Goal: Task Accomplishment & Management: Manage account settings

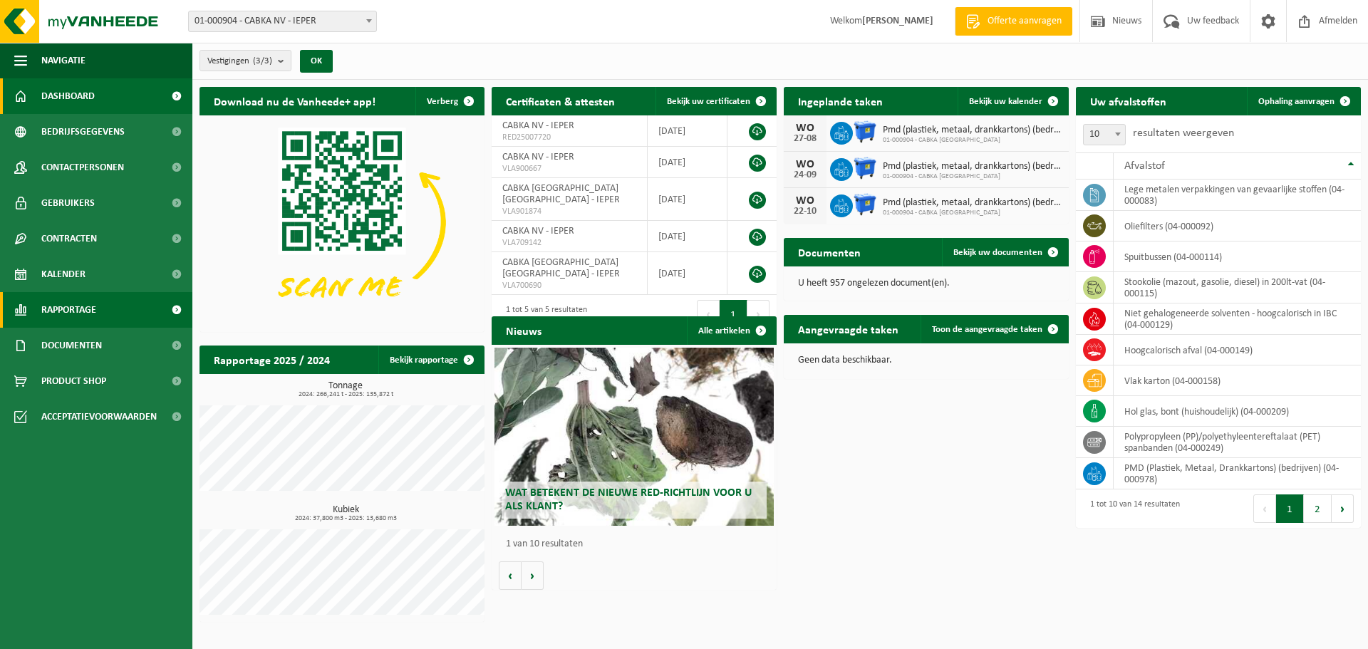
click at [167, 304] on span at bounding box center [176, 310] width 32 height 36
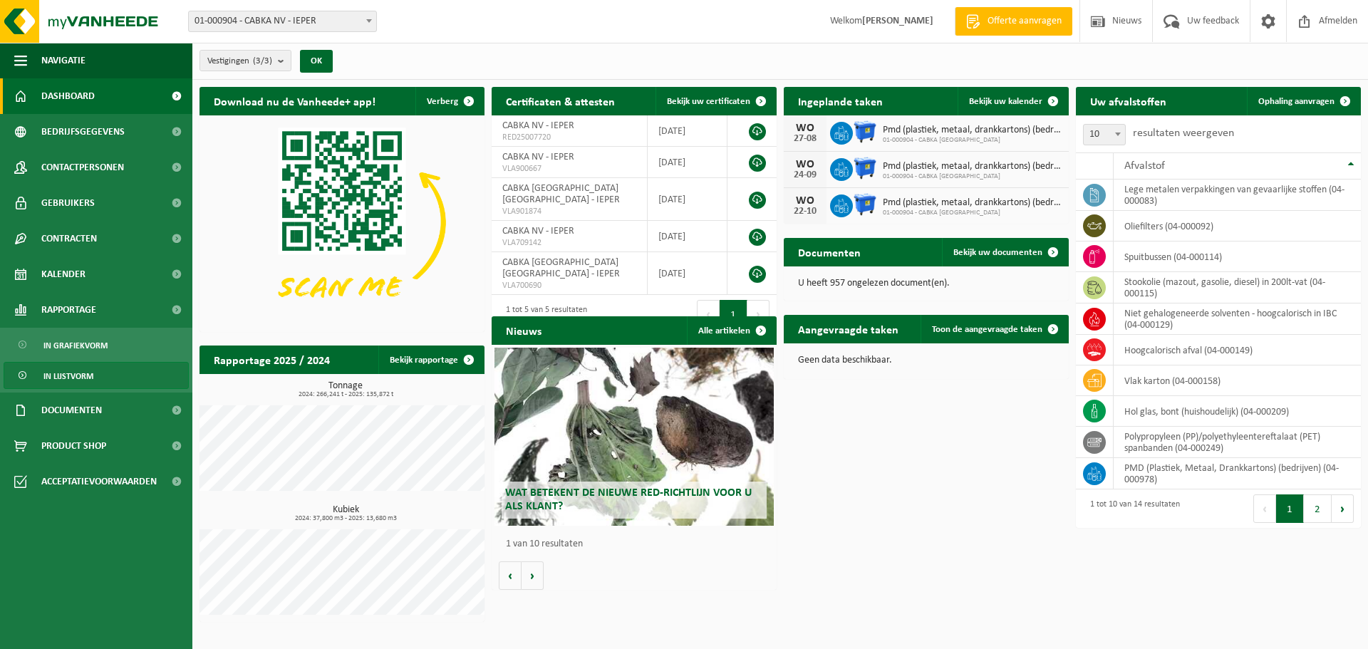
click at [126, 378] on link "In lijstvorm" at bounding box center [96, 375] width 185 height 27
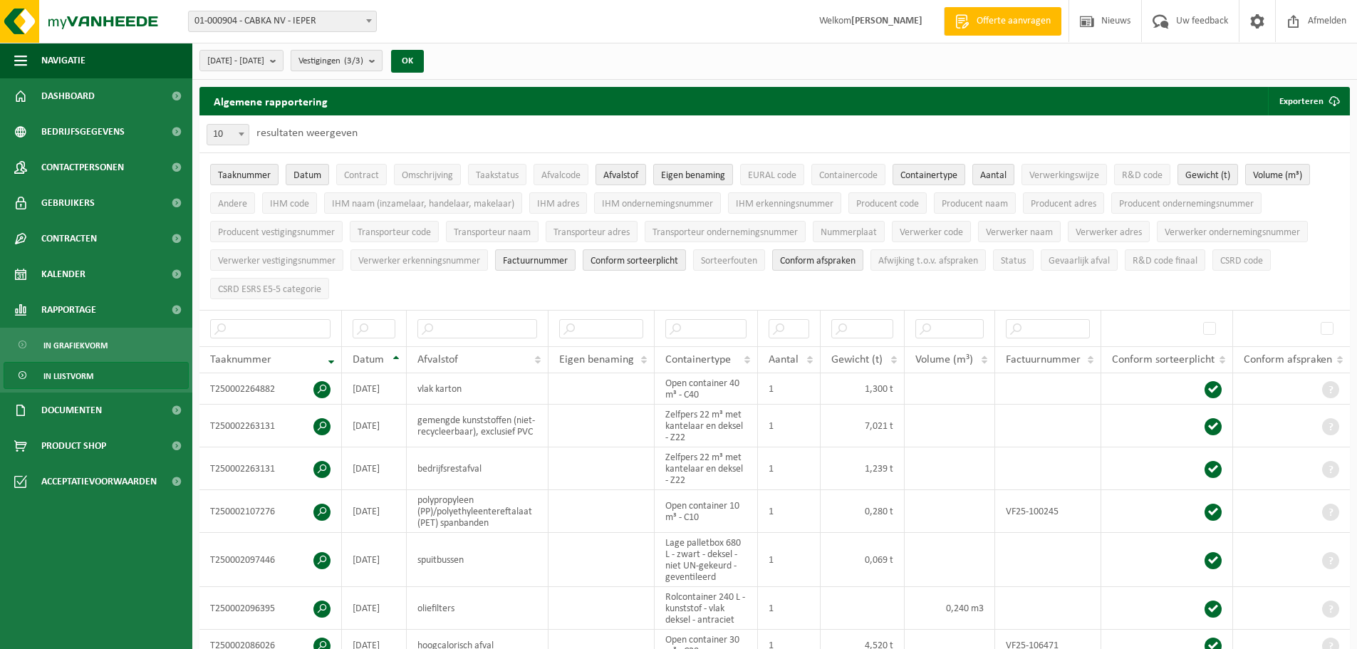
click at [382, 58] on b "submit" at bounding box center [375, 61] width 13 height 20
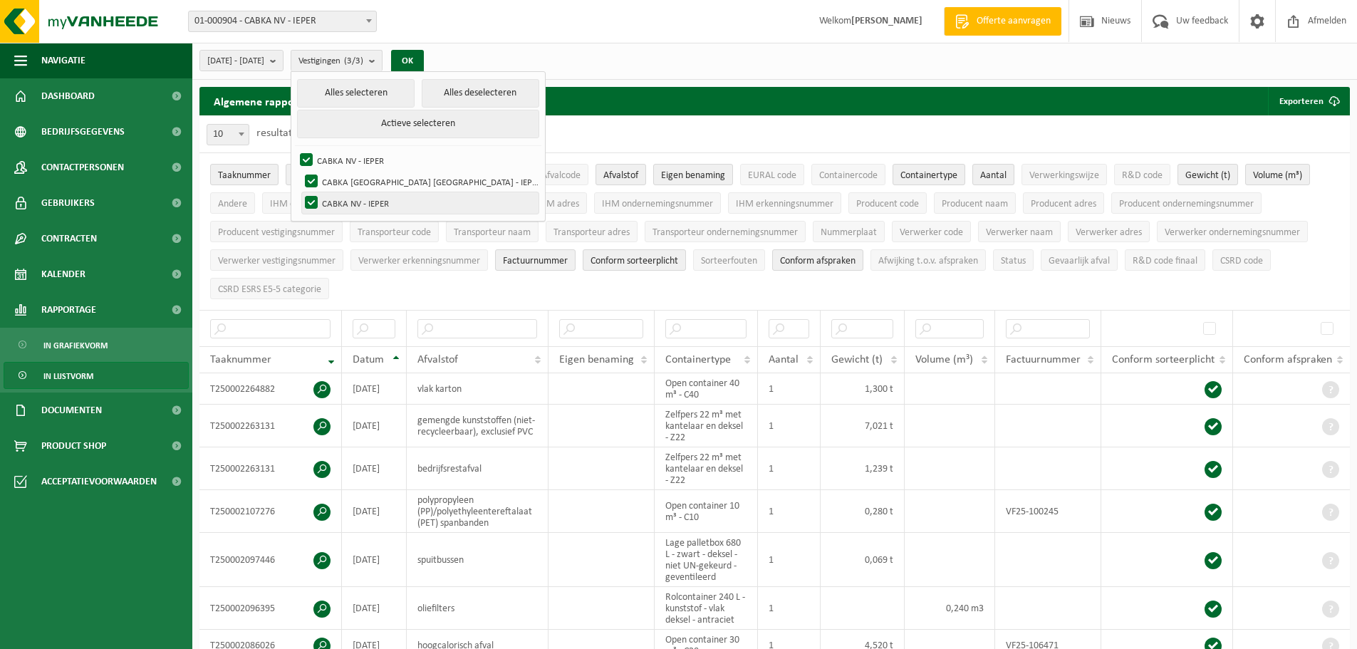
click at [427, 207] on label "CABKA NV - IEPER" at bounding box center [420, 202] width 237 height 21
click at [300, 192] on input "CABKA NV - IEPER" at bounding box center [299, 192] width 1 height 1
click at [381, 199] on label "CABKA NV - IEPER" at bounding box center [420, 202] width 237 height 21
click at [300, 192] on input "CABKA NV - IEPER" at bounding box center [299, 192] width 1 height 1
checkbox input "true"
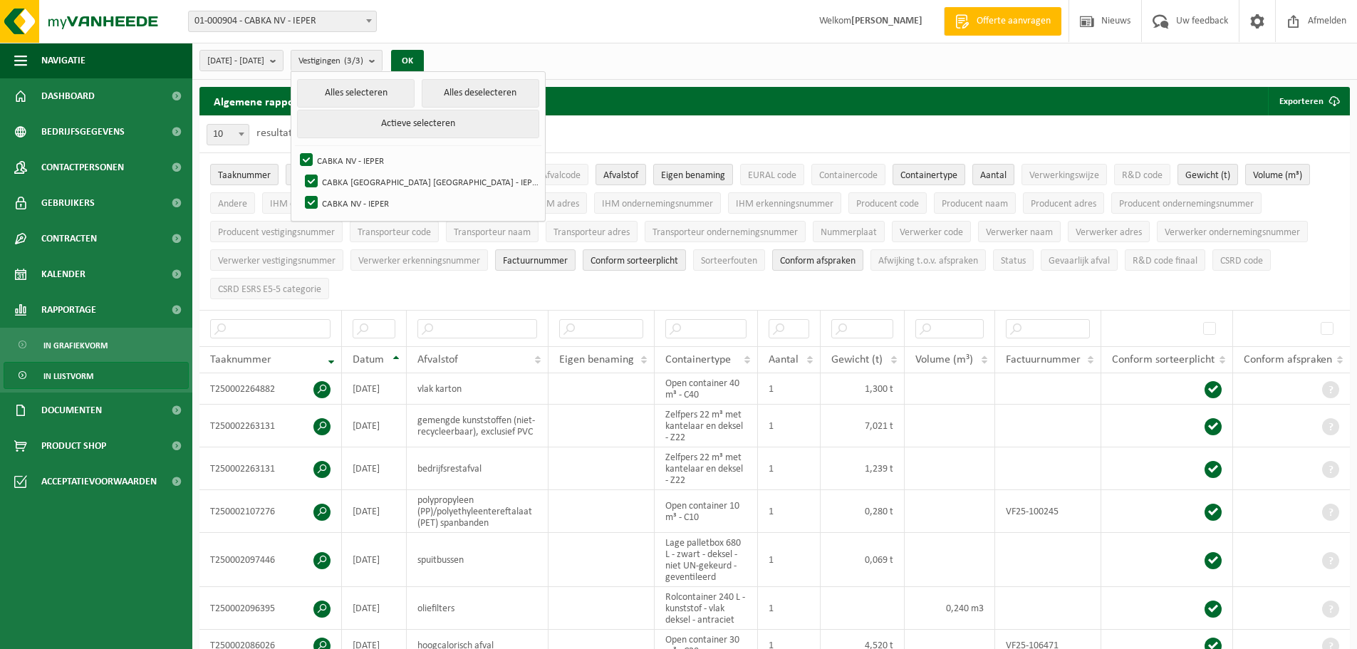
click at [635, 123] on div "10 25 50 100 10 resultaten weergeven" at bounding box center [775, 133] width 1151 height 37
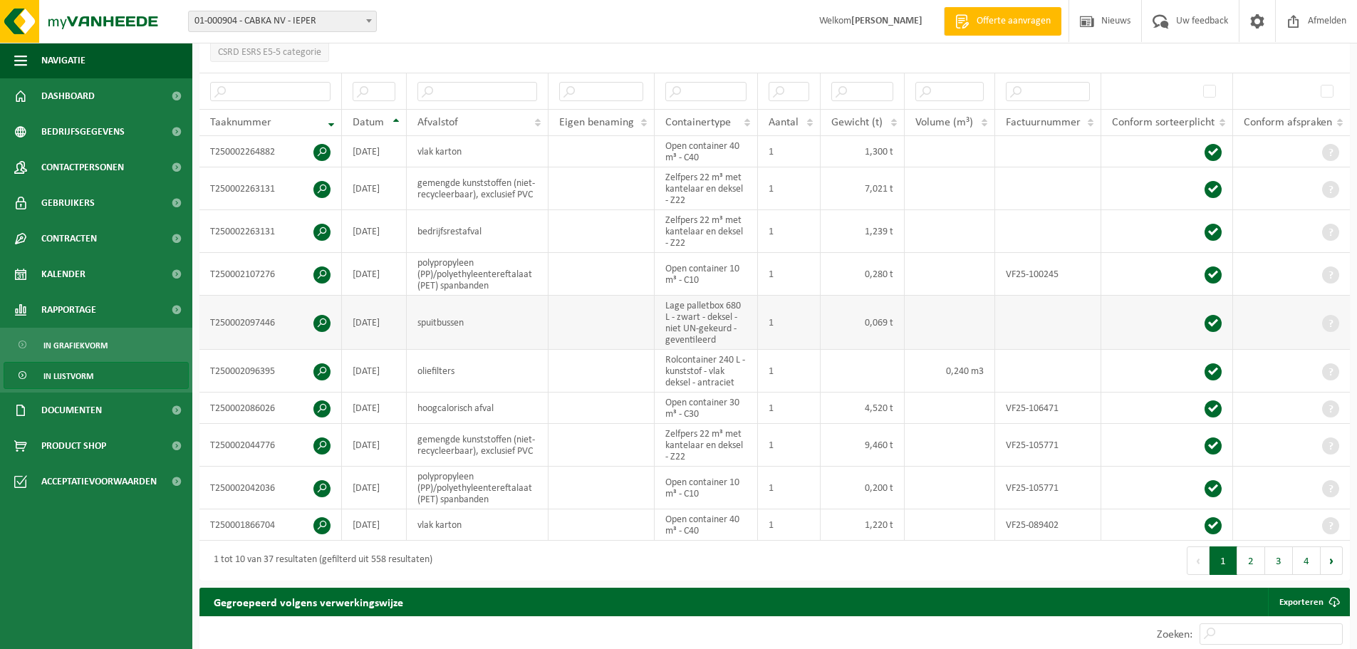
scroll to position [285, 0]
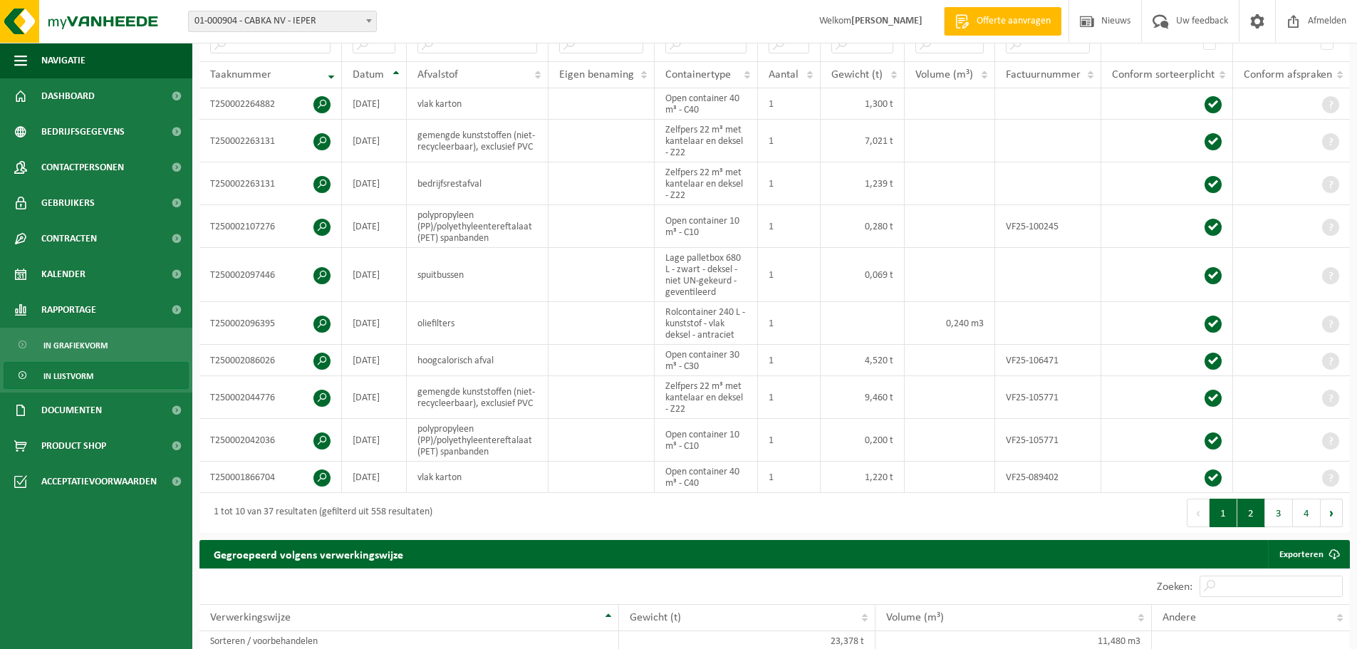
click at [1260, 517] on button "2" at bounding box center [1252, 513] width 28 height 29
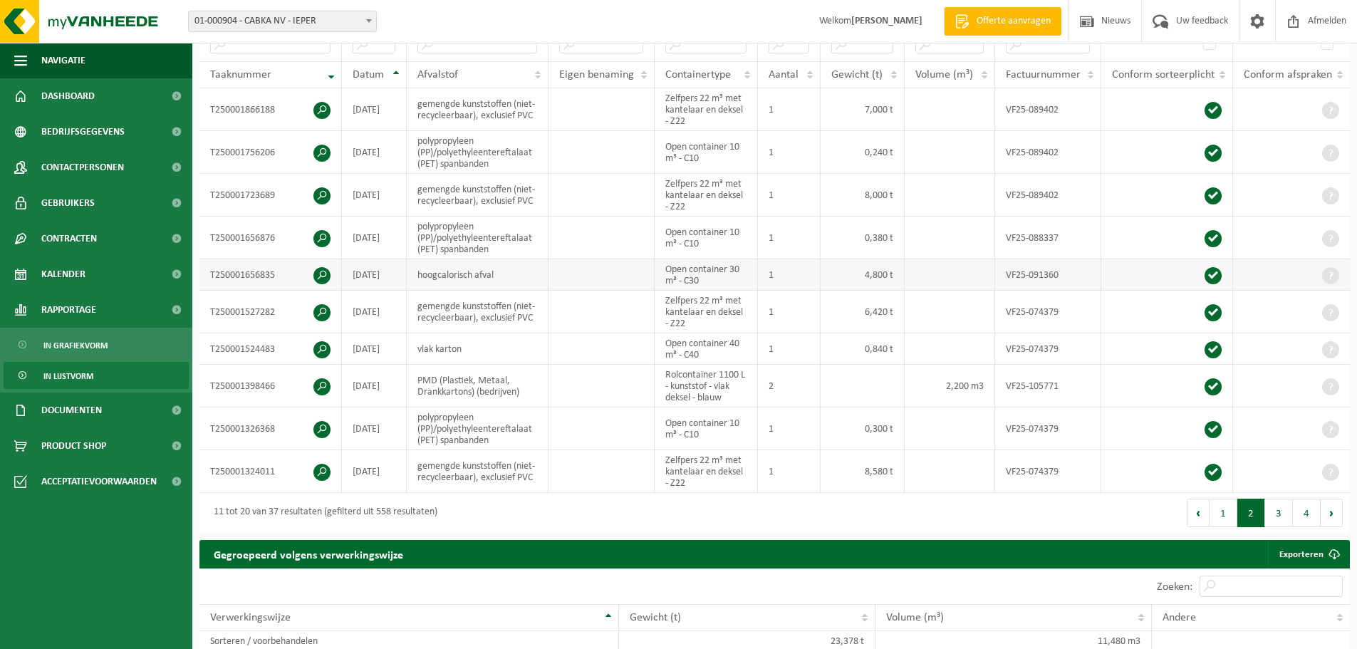
click at [457, 275] on td "hoogcalorisch afval" at bounding box center [478, 274] width 143 height 31
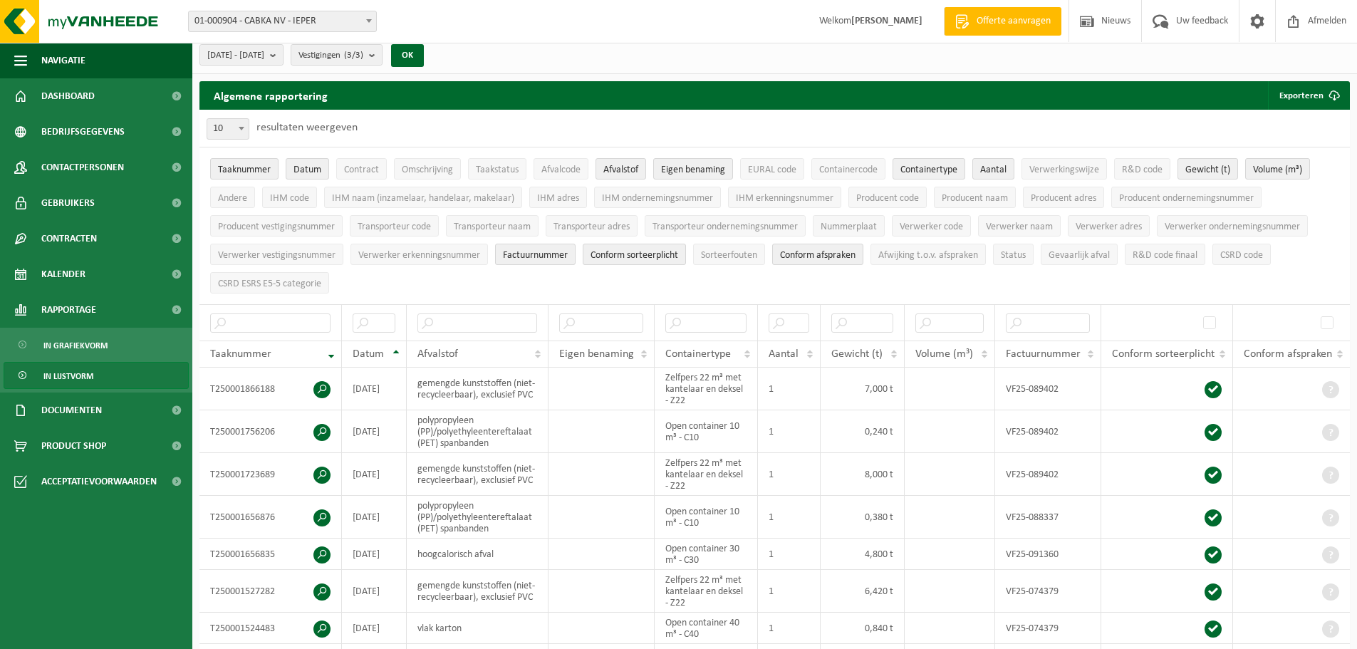
scroll to position [0, 0]
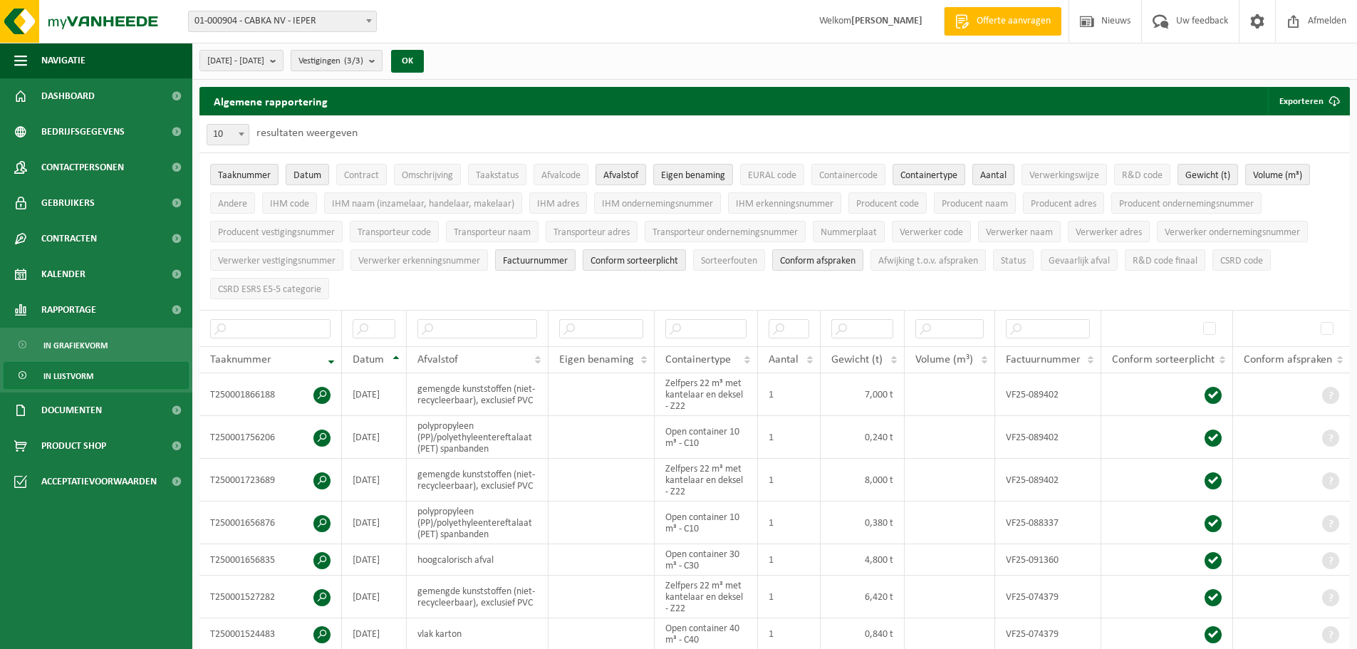
click at [382, 59] on b "submit" at bounding box center [375, 61] width 13 height 20
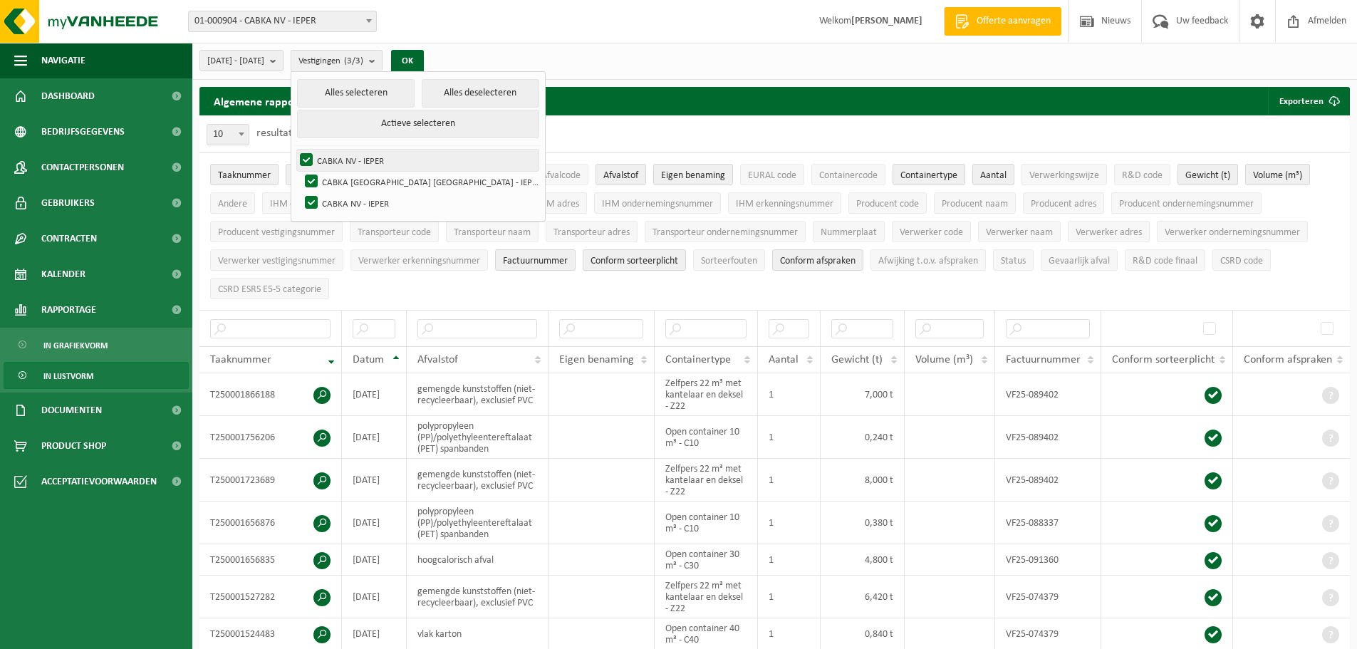
click at [414, 166] on label "CABKA NV - IEPER" at bounding box center [418, 160] width 242 height 21
click at [295, 150] on input "CABKA NV - IEPER" at bounding box center [294, 149] width 1 height 1
checkbox input "false"
click at [410, 178] on label "CABKA [GEOGRAPHIC_DATA] [GEOGRAPHIC_DATA] - IEPER" at bounding box center [420, 181] width 237 height 21
click at [300, 171] on input "CABKA [GEOGRAPHIC_DATA] [GEOGRAPHIC_DATA] - IEPER" at bounding box center [299, 170] width 1 height 1
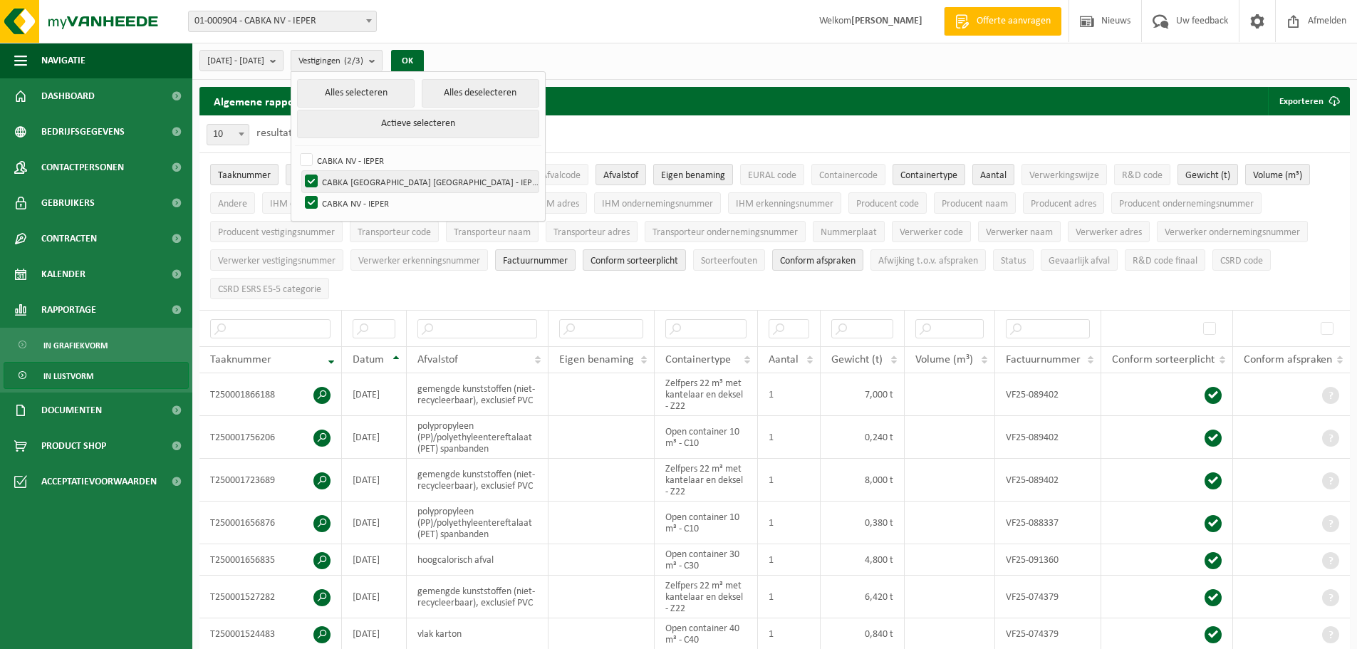
checkbox input "false"
click at [403, 206] on label "CABKA NV - IEPER" at bounding box center [420, 202] width 237 height 21
click at [300, 192] on input "CABKA NV - IEPER" at bounding box center [299, 192] width 1 height 1
checkbox input "false"
click at [393, 182] on label "CABKA [GEOGRAPHIC_DATA] [GEOGRAPHIC_DATA] - IEPER" at bounding box center [420, 181] width 237 height 21
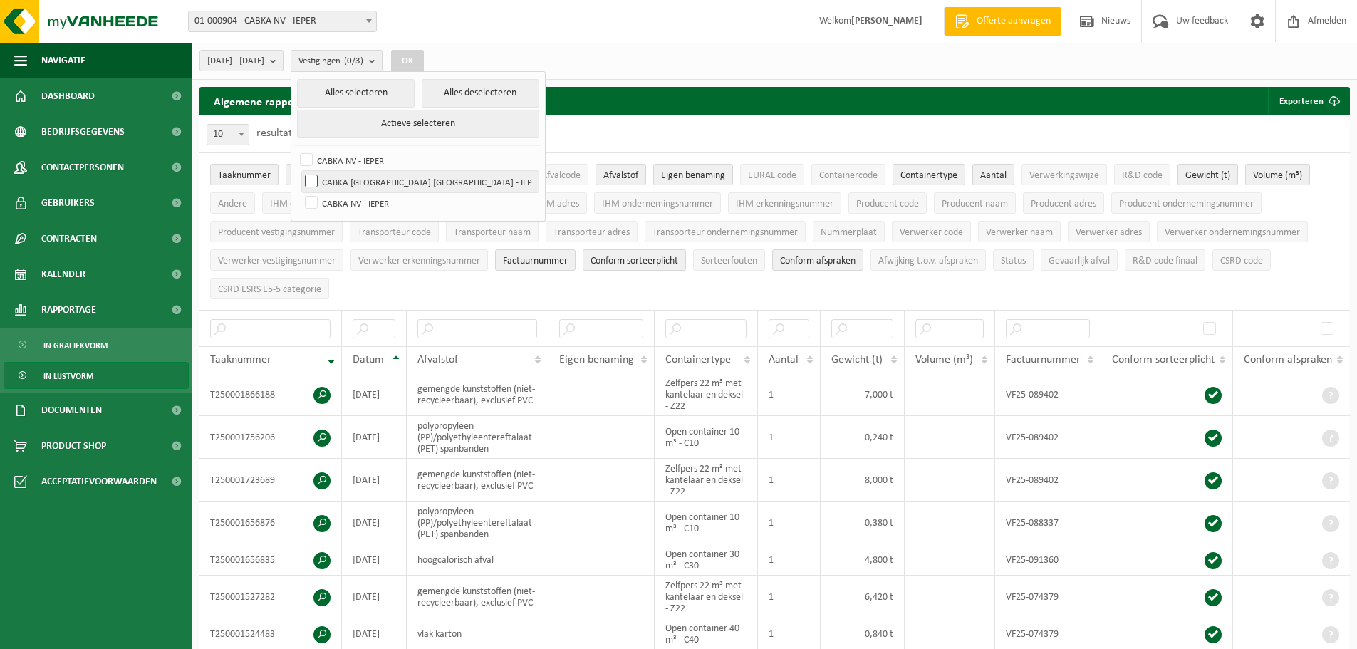
click at [300, 171] on input "CABKA BELGIUM NV - IEPER" at bounding box center [299, 170] width 1 height 1
checkbox input "true"
click at [424, 61] on button "OK" at bounding box center [407, 61] width 33 height 23
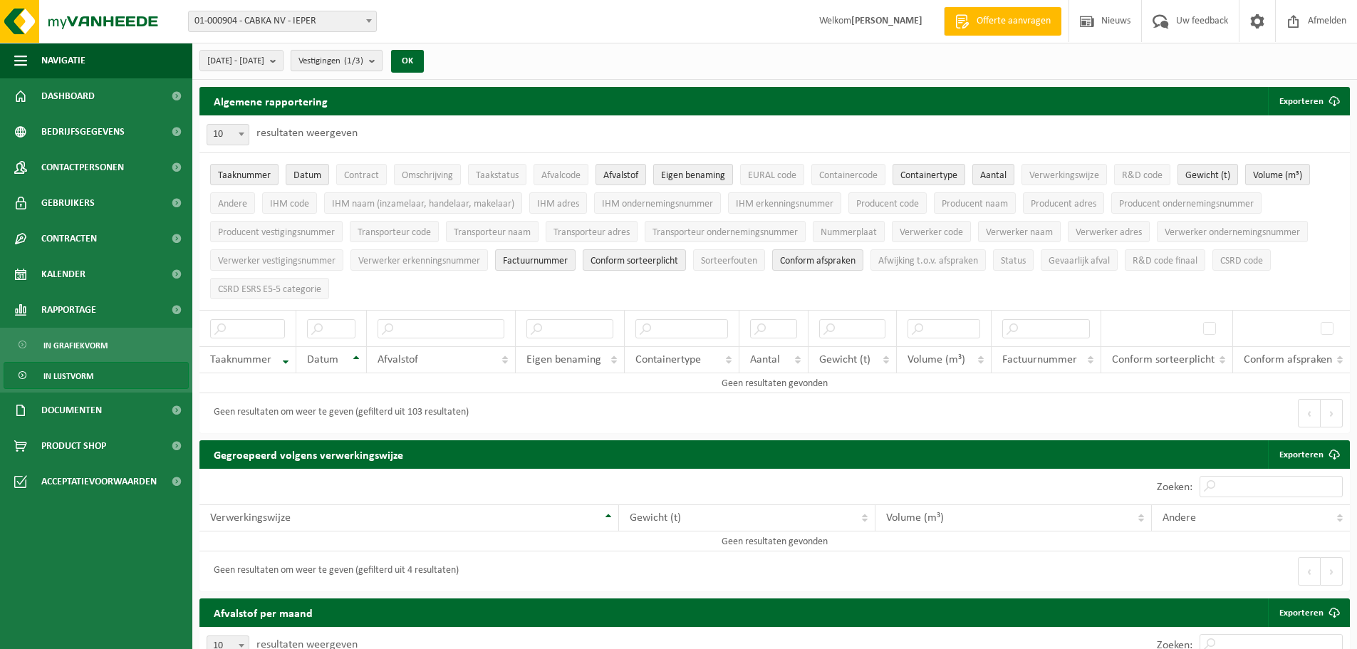
click at [382, 55] on b "submit" at bounding box center [375, 61] width 13 height 20
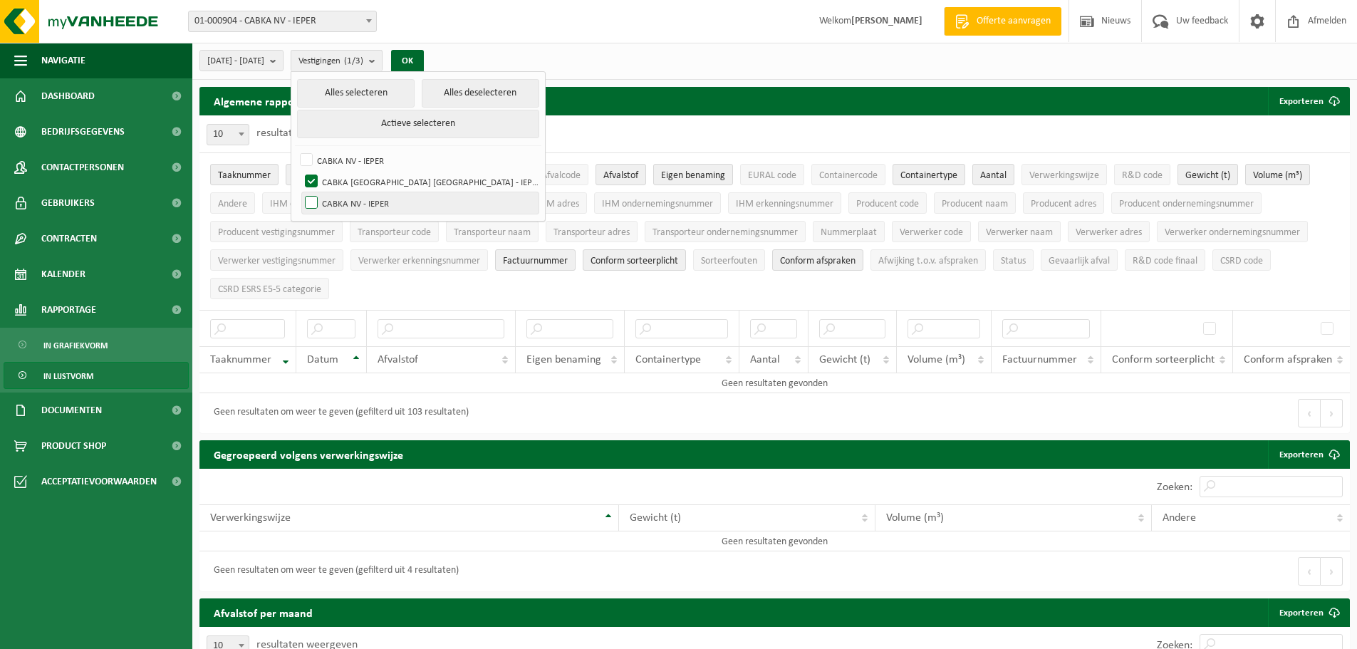
click at [387, 204] on label "CABKA NV - IEPER" at bounding box center [420, 202] width 237 height 21
click at [300, 192] on input "CABKA NV - IEPER" at bounding box center [299, 192] width 1 height 1
checkbox input "true"
click at [356, 182] on label "CABKA BELGIUM NV - IEPER" at bounding box center [420, 181] width 237 height 21
click at [300, 171] on input "CABKA BELGIUM NV - IEPER" at bounding box center [299, 170] width 1 height 1
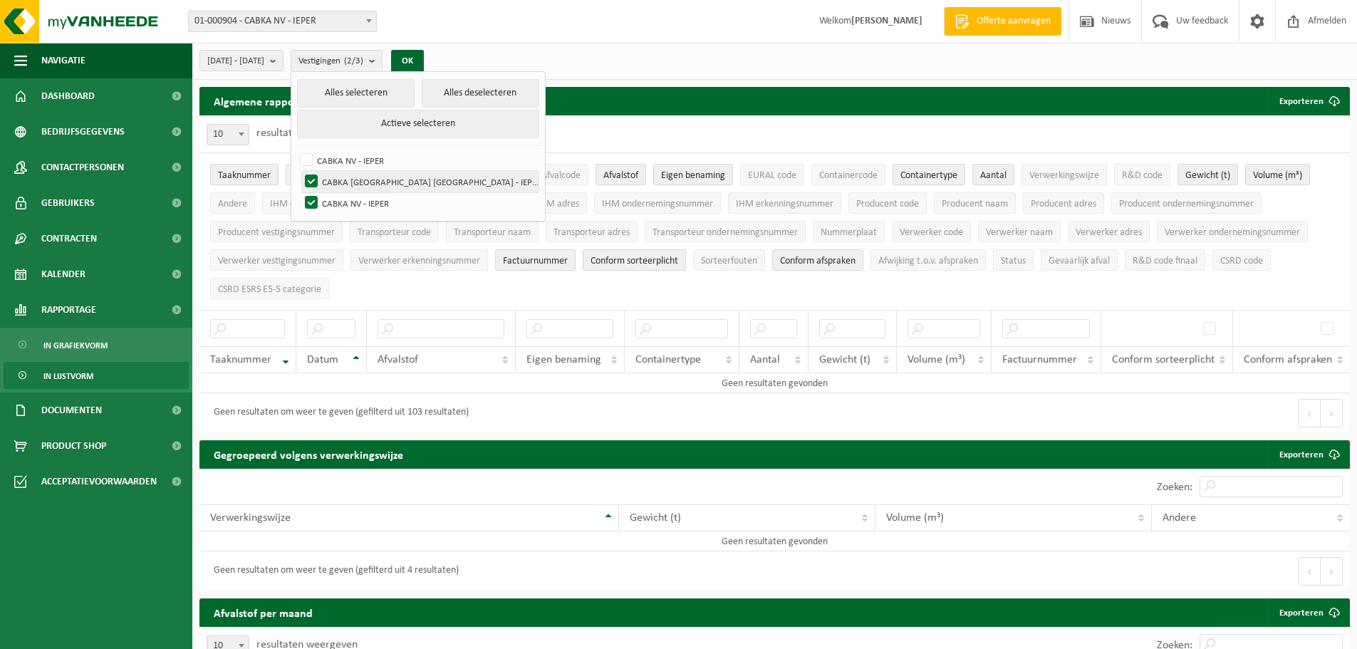
checkbox input "false"
click at [424, 58] on button "OK" at bounding box center [407, 61] width 33 height 23
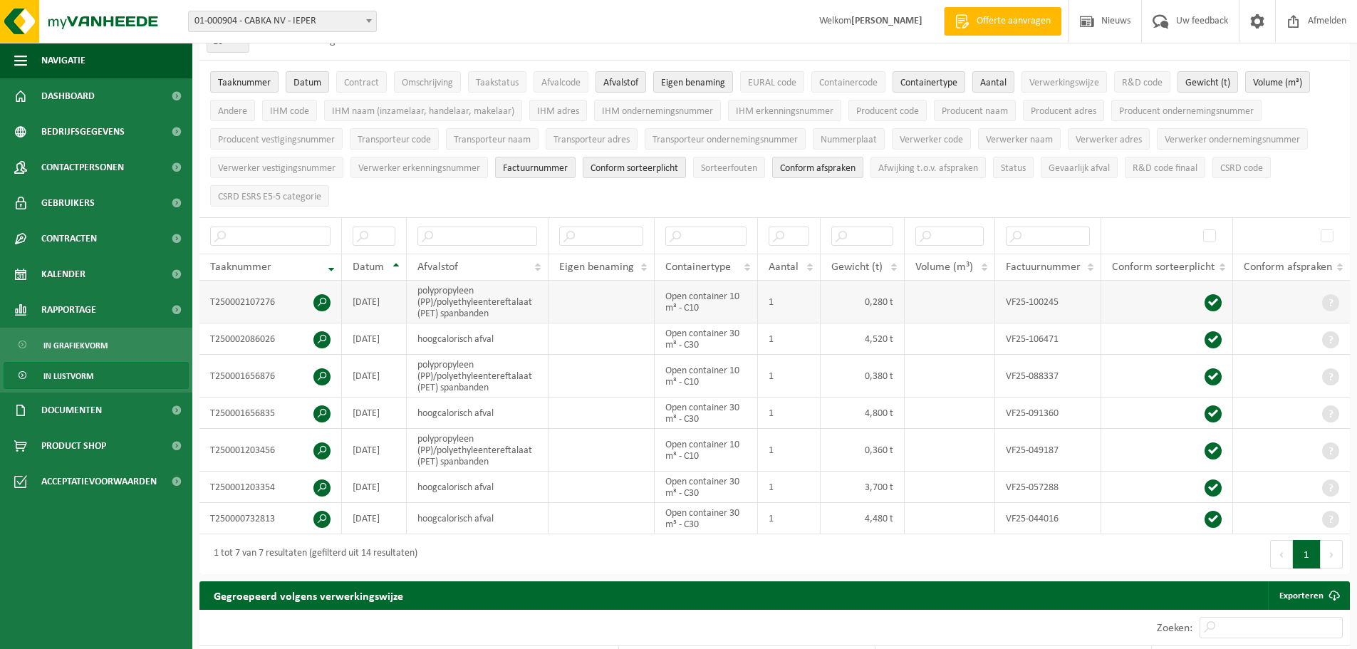
scroll to position [95, 0]
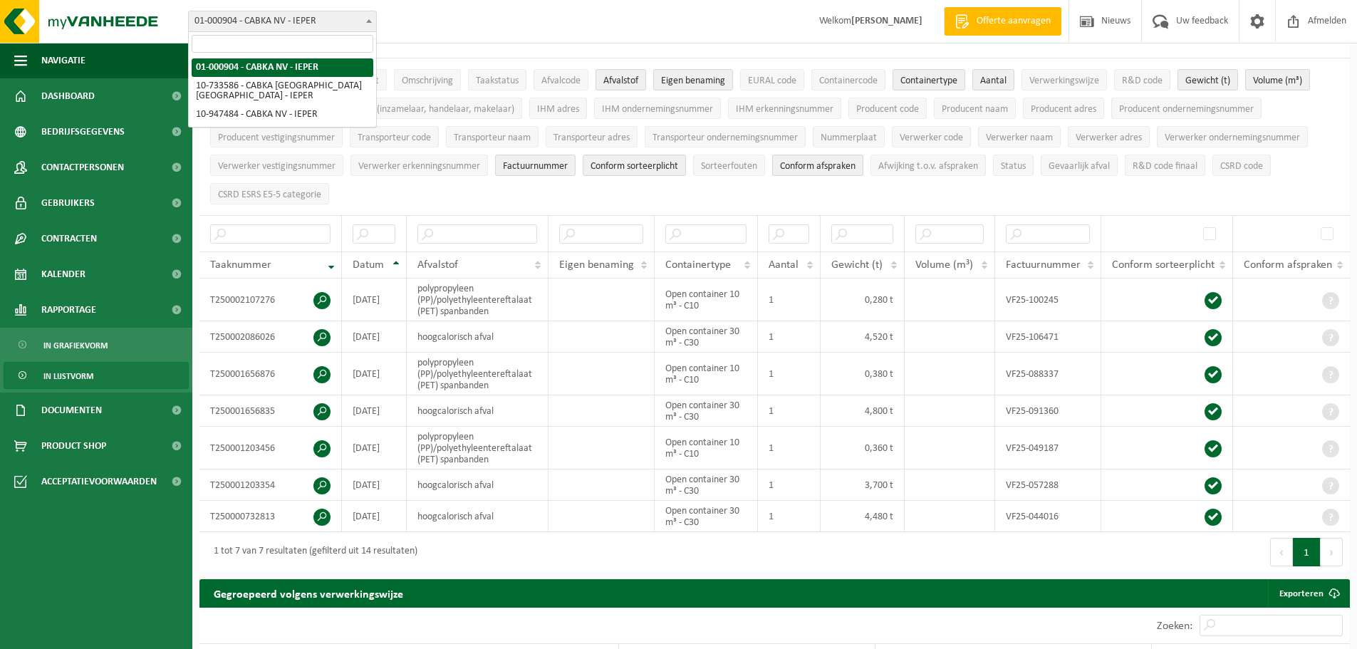
click at [362, 18] on span at bounding box center [369, 20] width 14 height 19
click at [470, 20] on div "Vestiging: 01-000904 - CABKA NV - IEPER 10-733586 - CABKA BELGIUM NV - IEPER 10…" at bounding box center [678, 21] width 1357 height 43
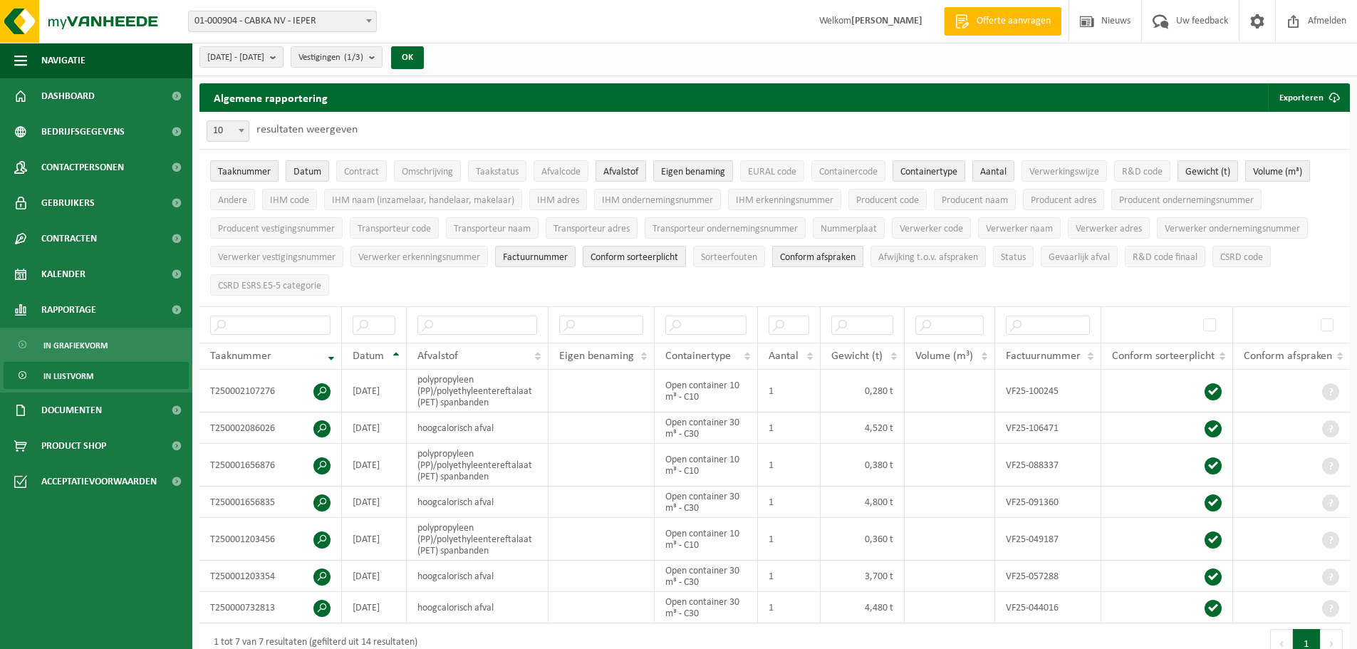
scroll to position [0, 0]
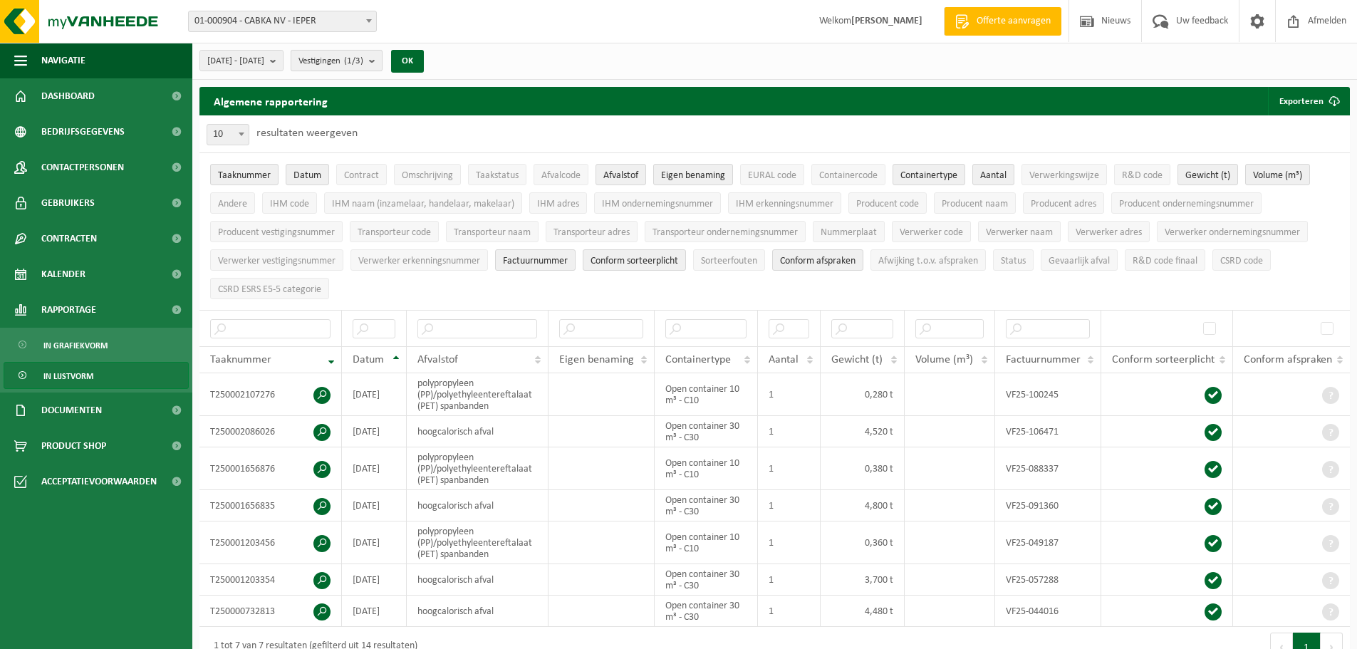
click at [383, 63] on button "Vestigingen (1/3)" at bounding box center [337, 60] width 92 height 21
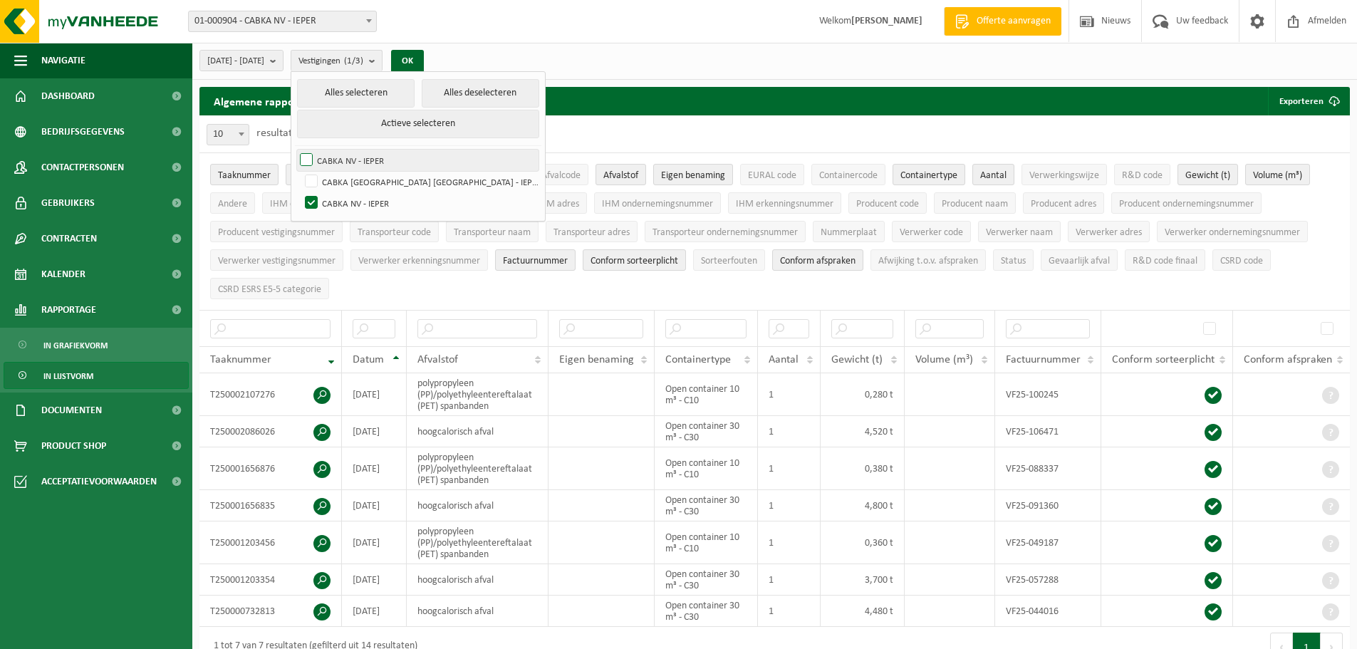
click at [351, 164] on label "CABKA NV - IEPER" at bounding box center [418, 160] width 242 height 21
click at [295, 150] on input "CABKA NV - IEPER" at bounding box center [294, 149] width 1 height 1
checkbox input "true"
click at [353, 177] on label "CABKA BELGIUM NV - IEPER" at bounding box center [420, 181] width 237 height 21
click at [300, 171] on input "CABKA BELGIUM NV - IEPER" at bounding box center [299, 170] width 1 height 1
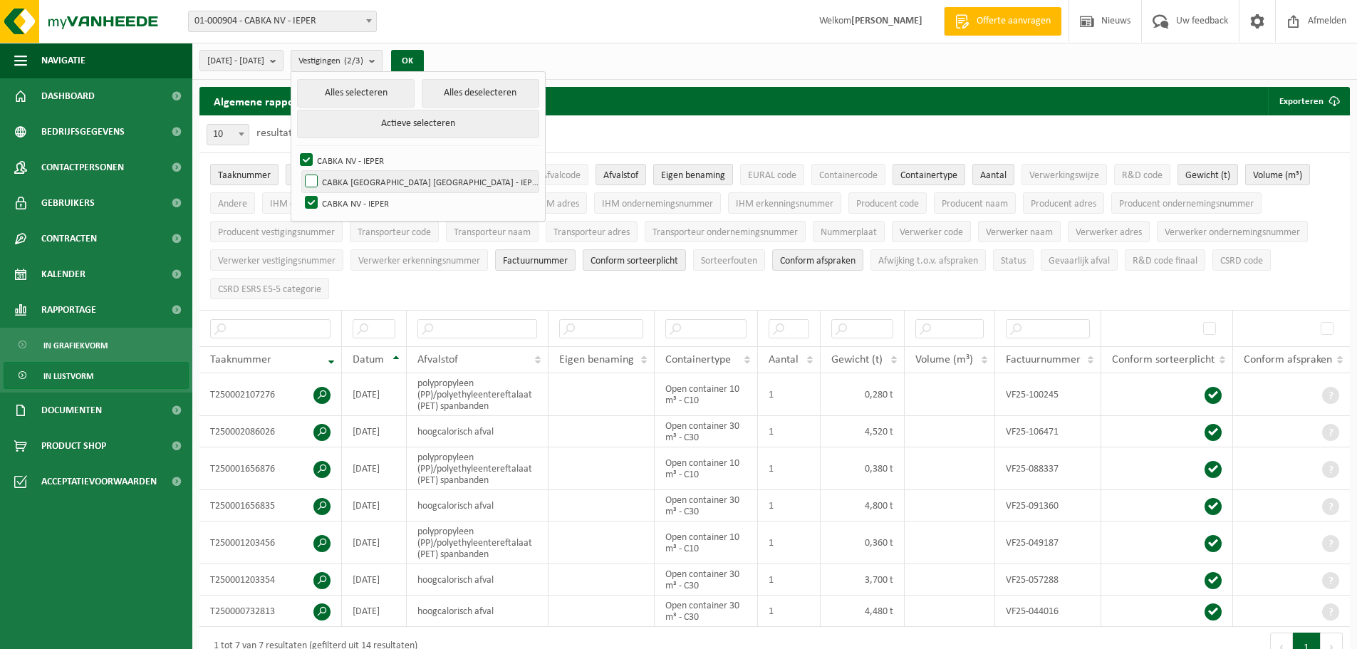
checkbox input "true"
click at [424, 59] on button "OK" at bounding box center [407, 61] width 33 height 23
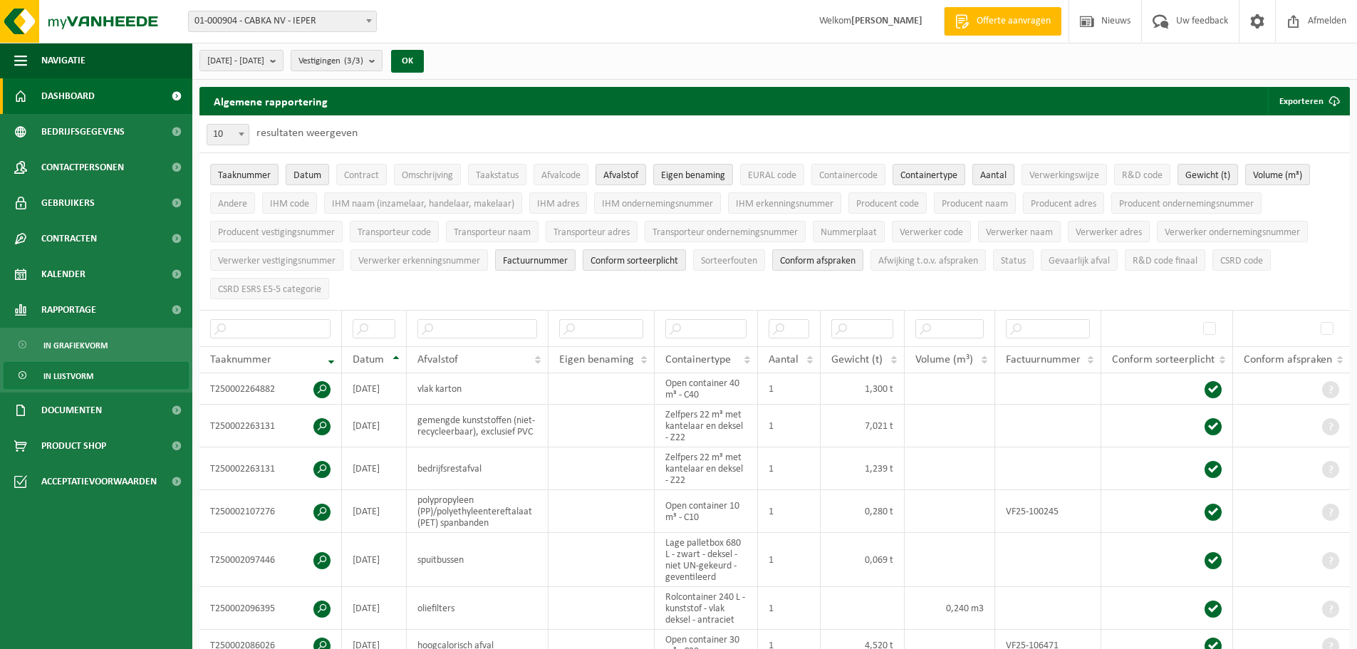
click at [86, 88] on span "Dashboard" at bounding box center [67, 96] width 53 height 36
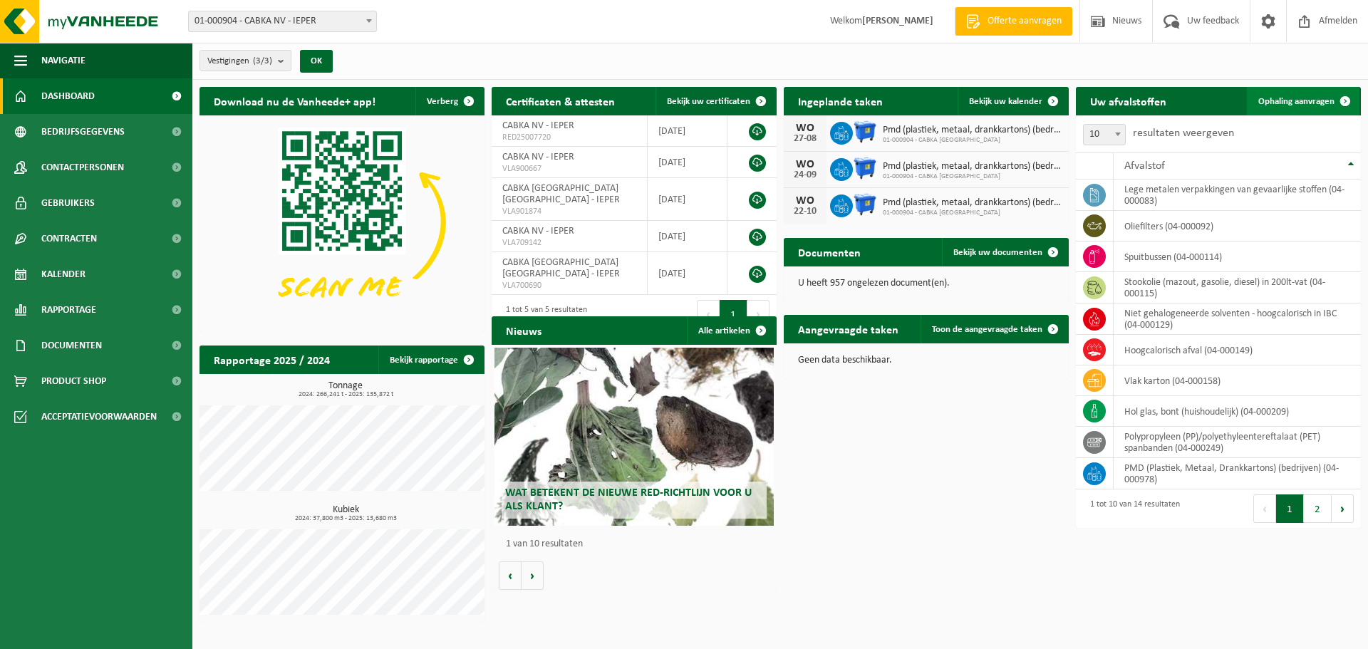
click at [1286, 98] on span "Ophaling aanvragen" at bounding box center [1296, 101] width 76 height 9
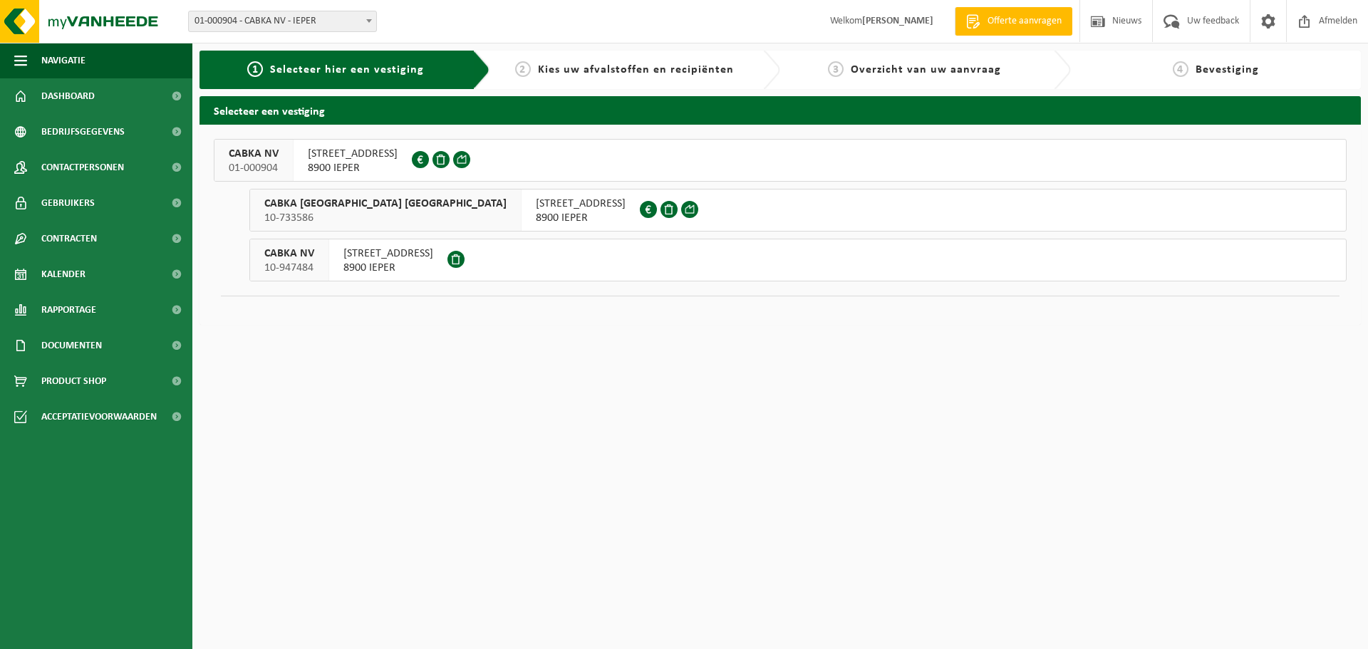
click at [400, 252] on span "ROZENDAALSTRAAT 51" at bounding box center [388, 254] width 90 height 14
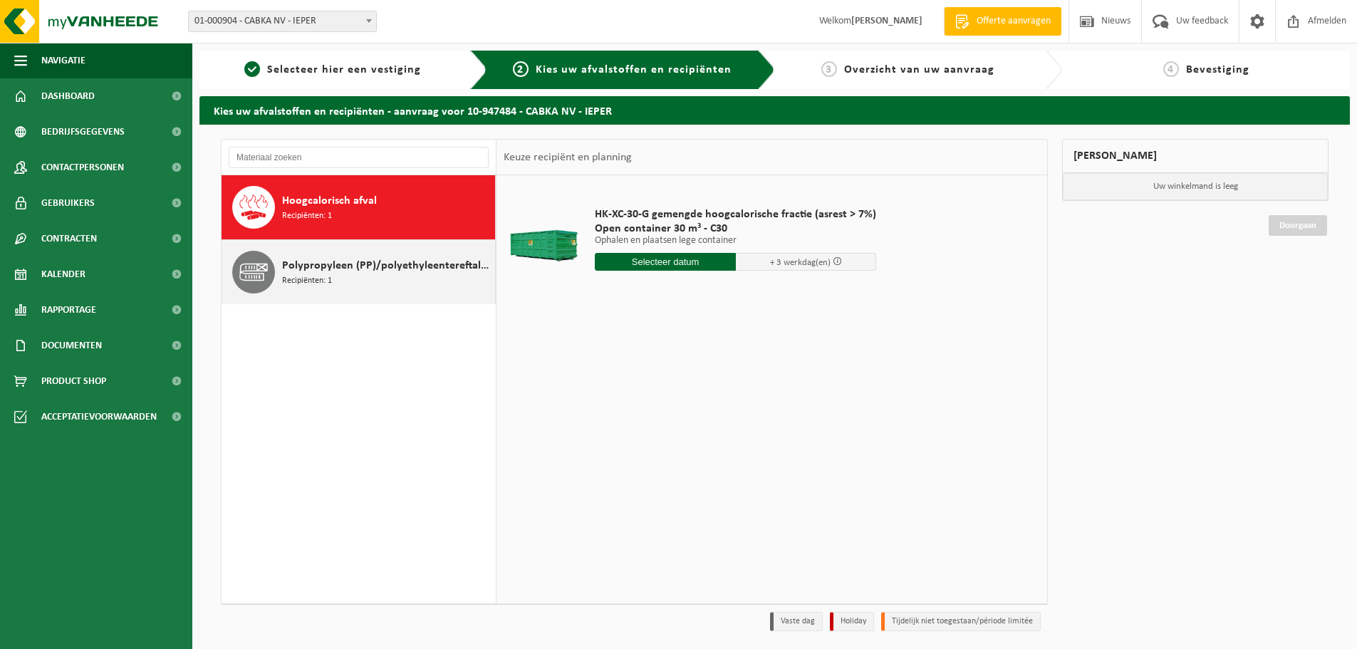
click at [321, 260] on span "Polypropyleen (PP)/polyethyleentereftalaat (PET) spanbanden" at bounding box center [386, 265] width 209 height 17
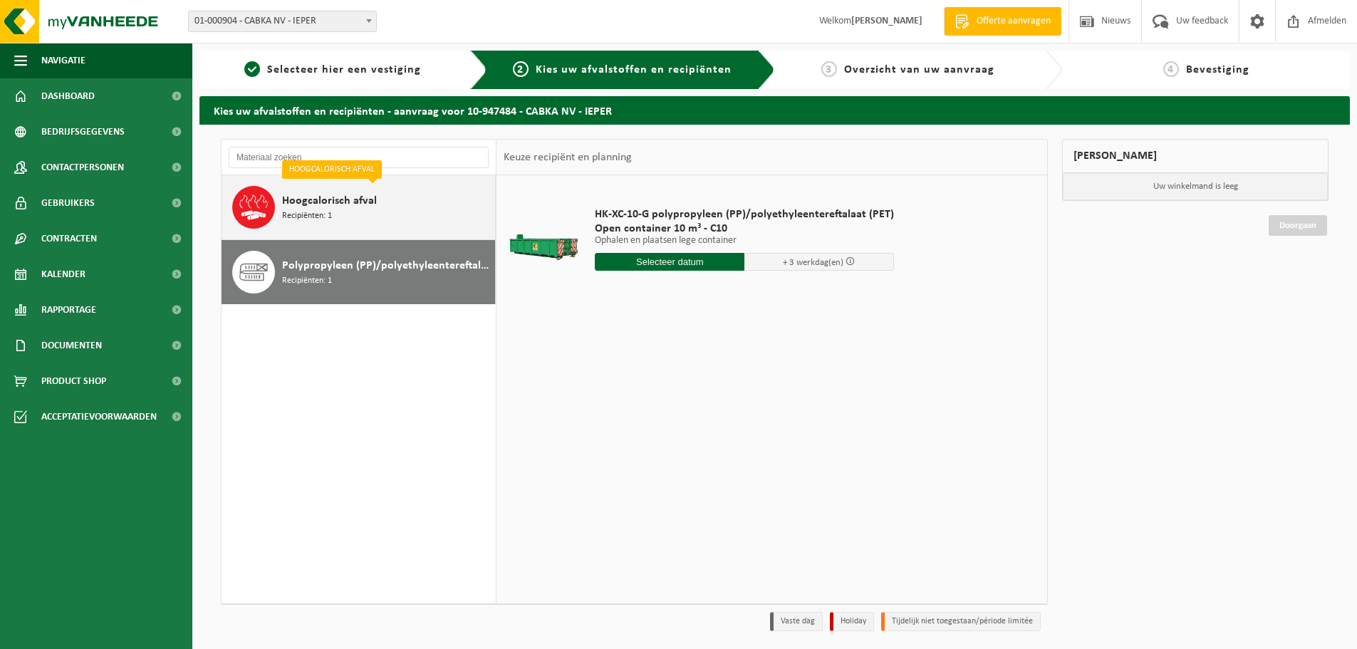
click at [403, 201] on div "Hoogcalorisch afval Recipiënten: 1" at bounding box center [386, 207] width 209 height 43
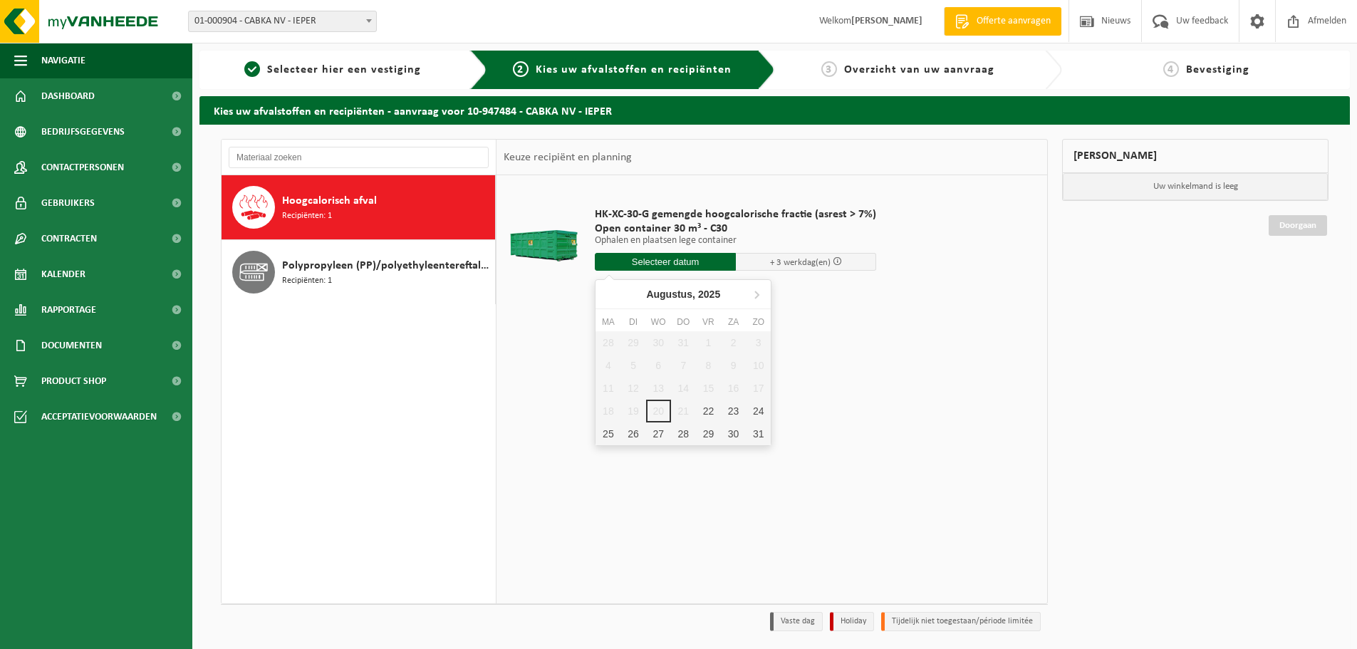
click at [637, 262] on input "text" at bounding box center [665, 262] width 141 height 18
click at [709, 412] on div "22" at bounding box center [708, 411] width 25 height 23
type input "Van 2025-08-22"
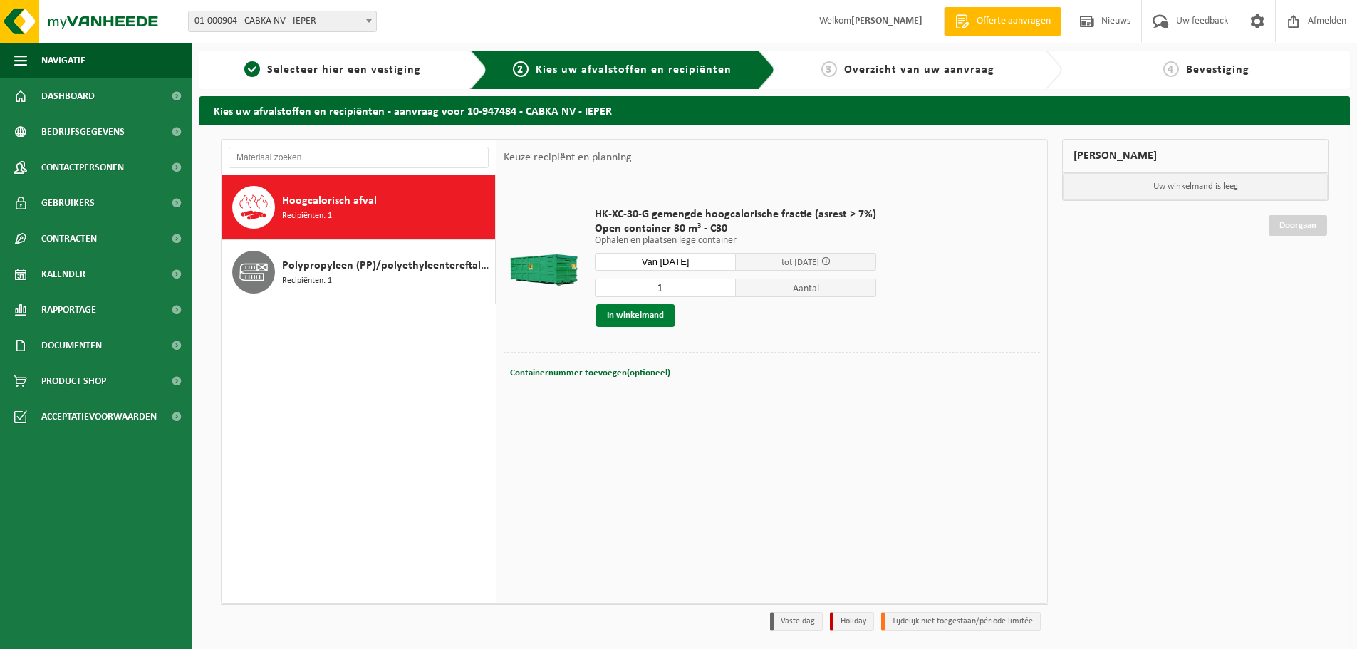
click at [646, 317] on button "In winkelmand" at bounding box center [635, 315] width 78 height 23
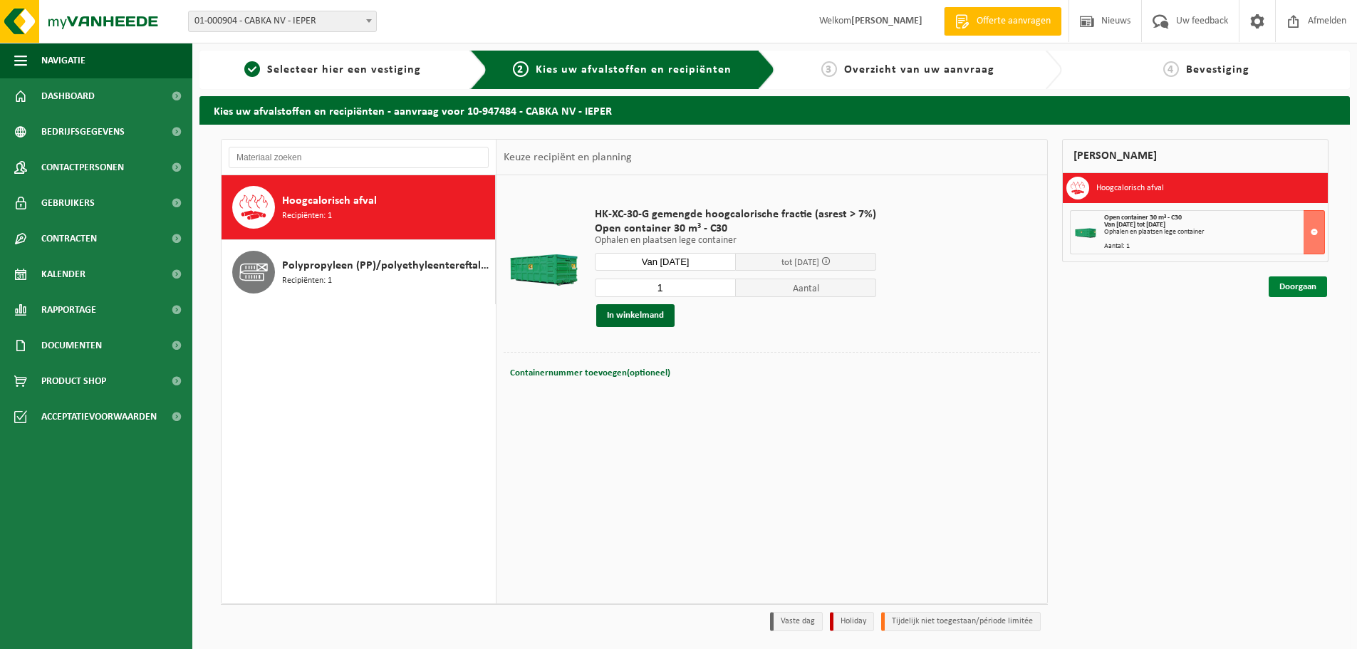
click at [1300, 288] on link "Doorgaan" at bounding box center [1298, 286] width 58 height 21
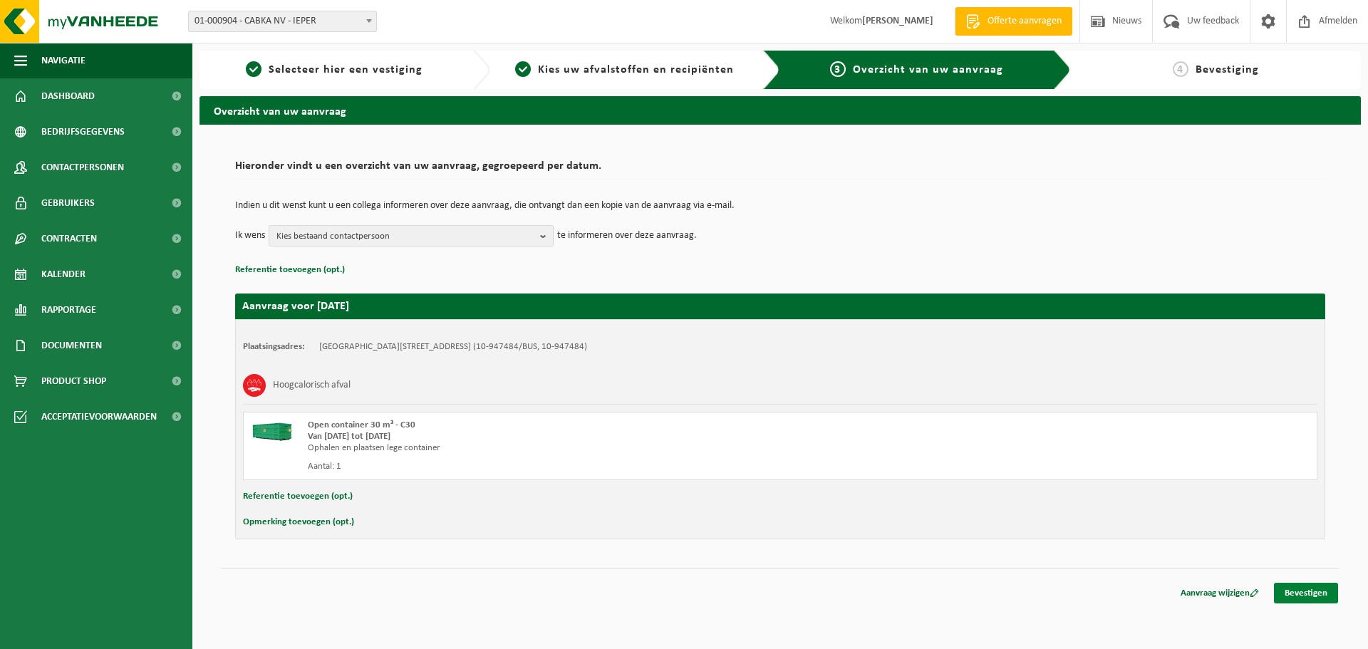
click at [1319, 589] on link "Bevestigen" at bounding box center [1306, 593] width 64 height 21
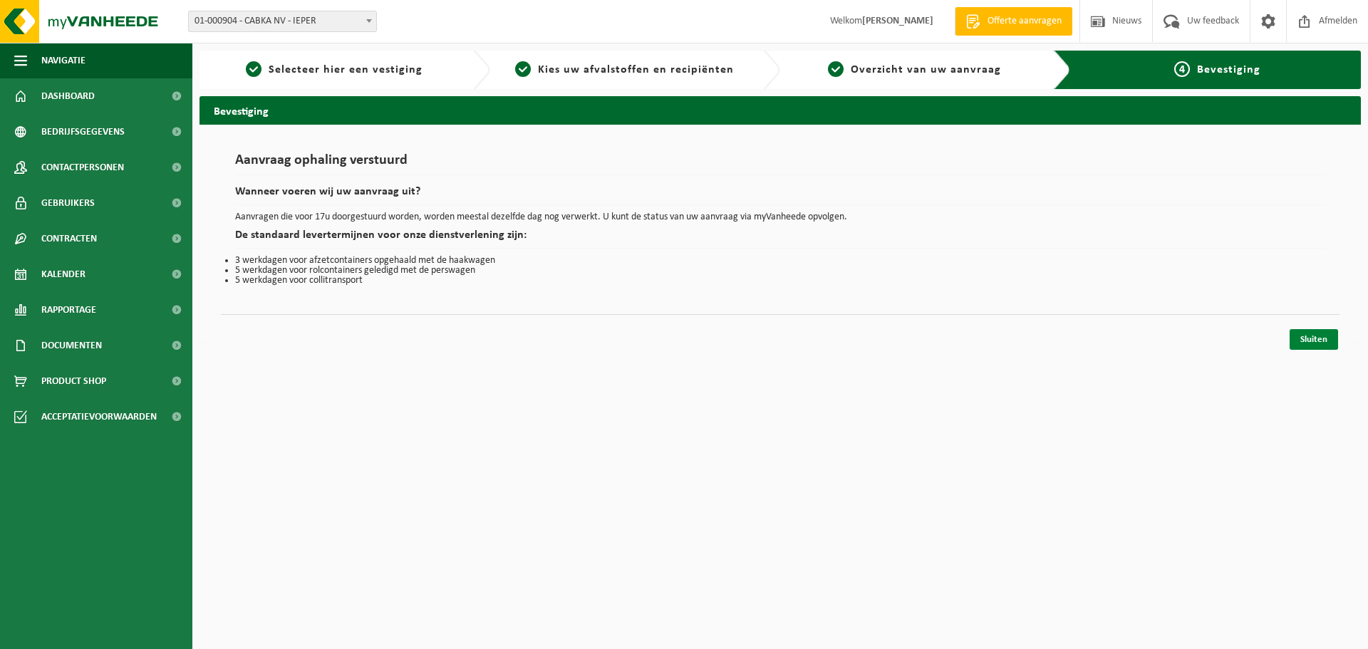
click at [1309, 338] on link "Sluiten" at bounding box center [1314, 339] width 48 height 21
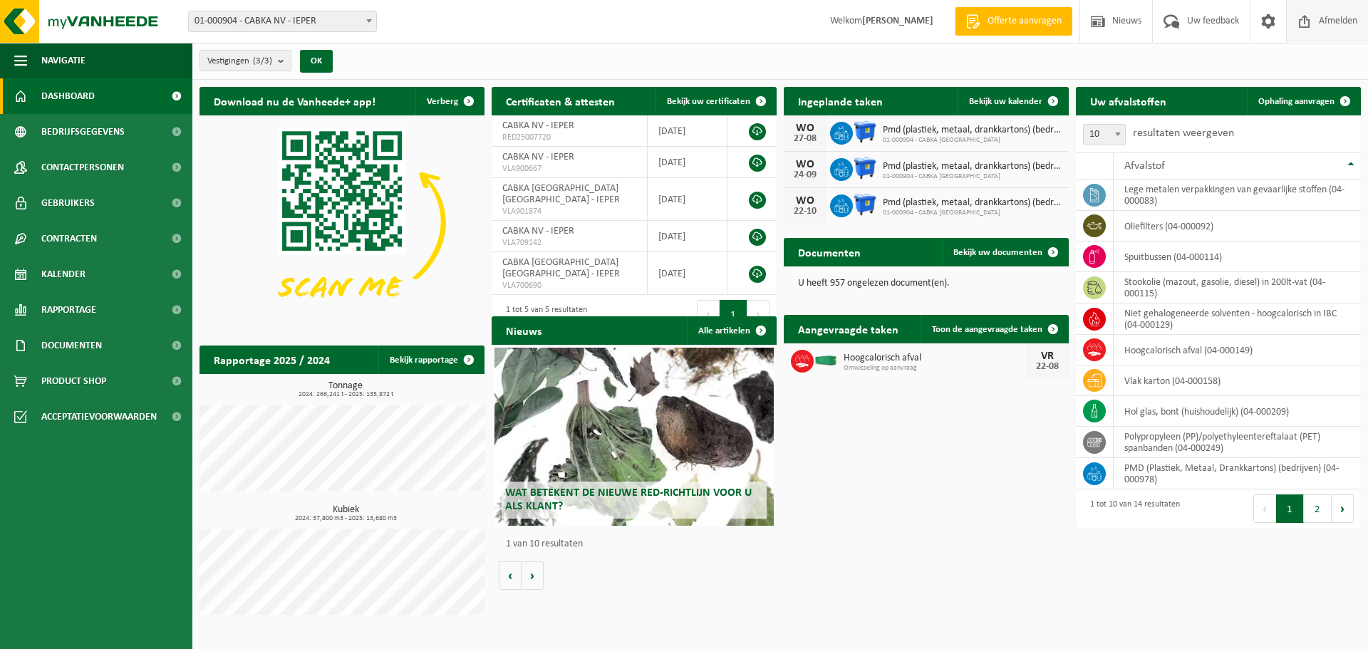
click at [1335, 31] on span "Afmelden" at bounding box center [1338, 21] width 46 height 42
click at [1219, 16] on span "Uw feedback" at bounding box center [1213, 21] width 59 height 42
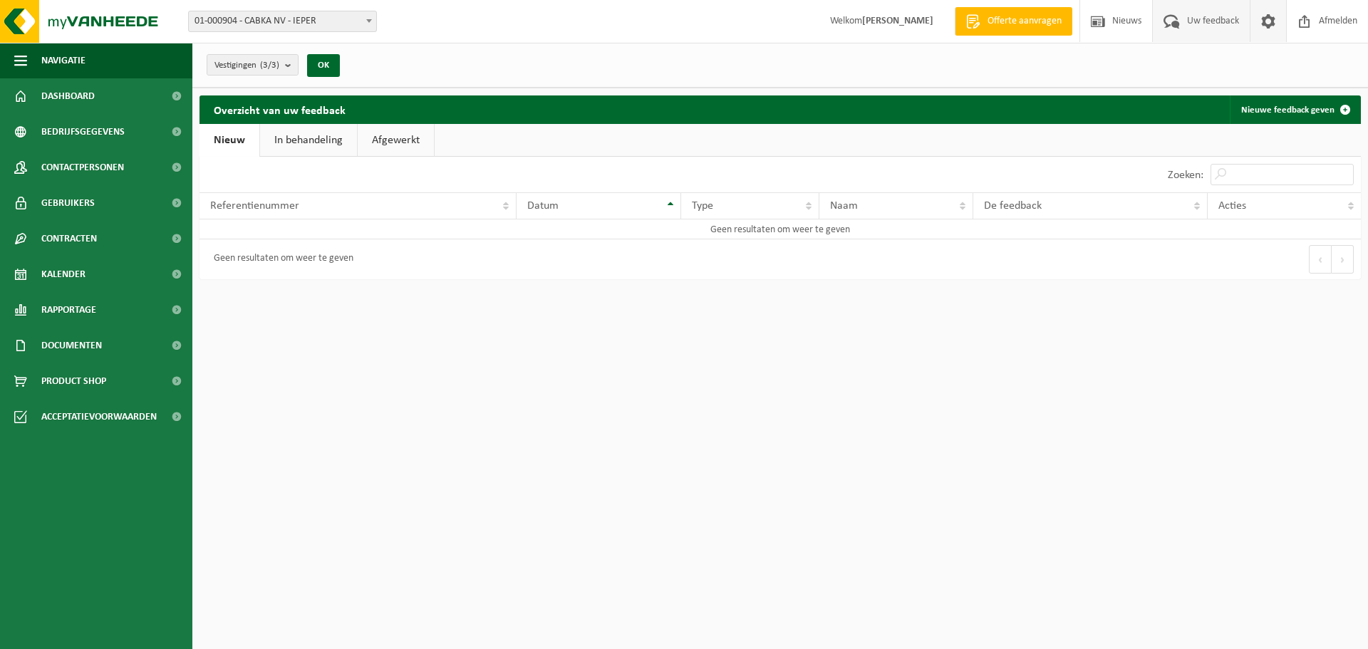
click at [1282, 15] on link at bounding box center [1268, 21] width 36 height 42
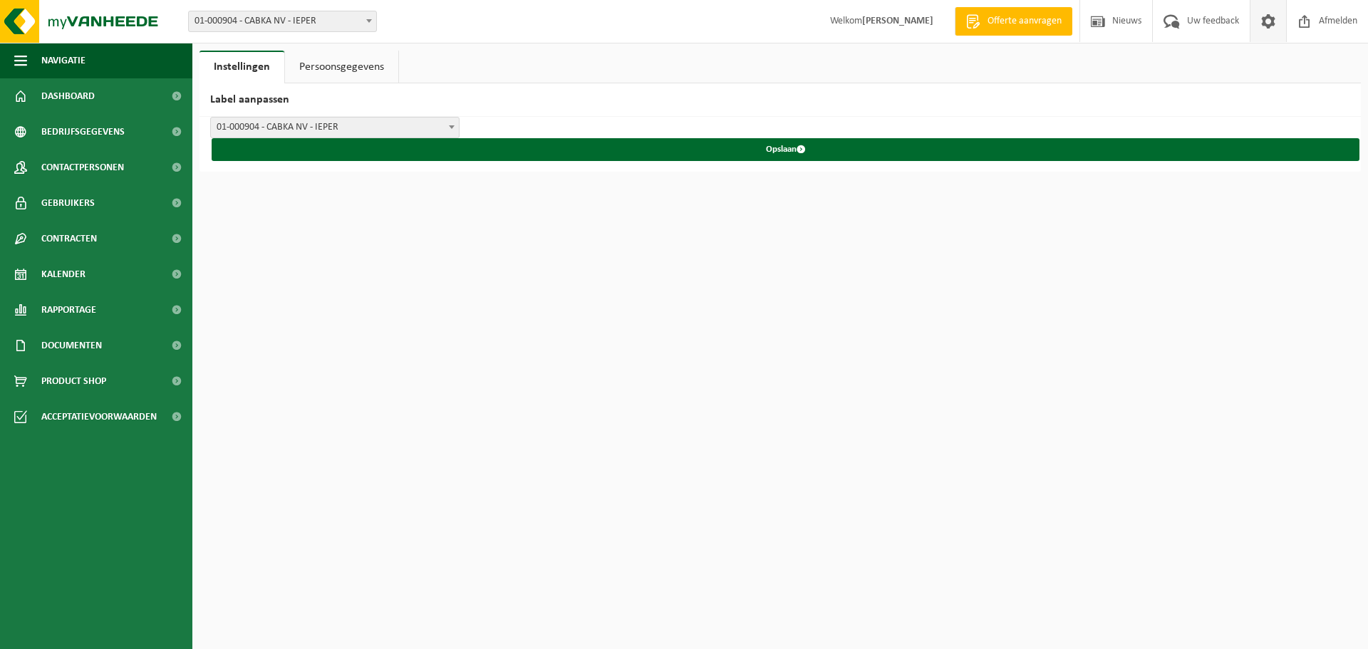
click at [304, 76] on link "Persoonsgegevens" at bounding box center [341, 67] width 113 height 33
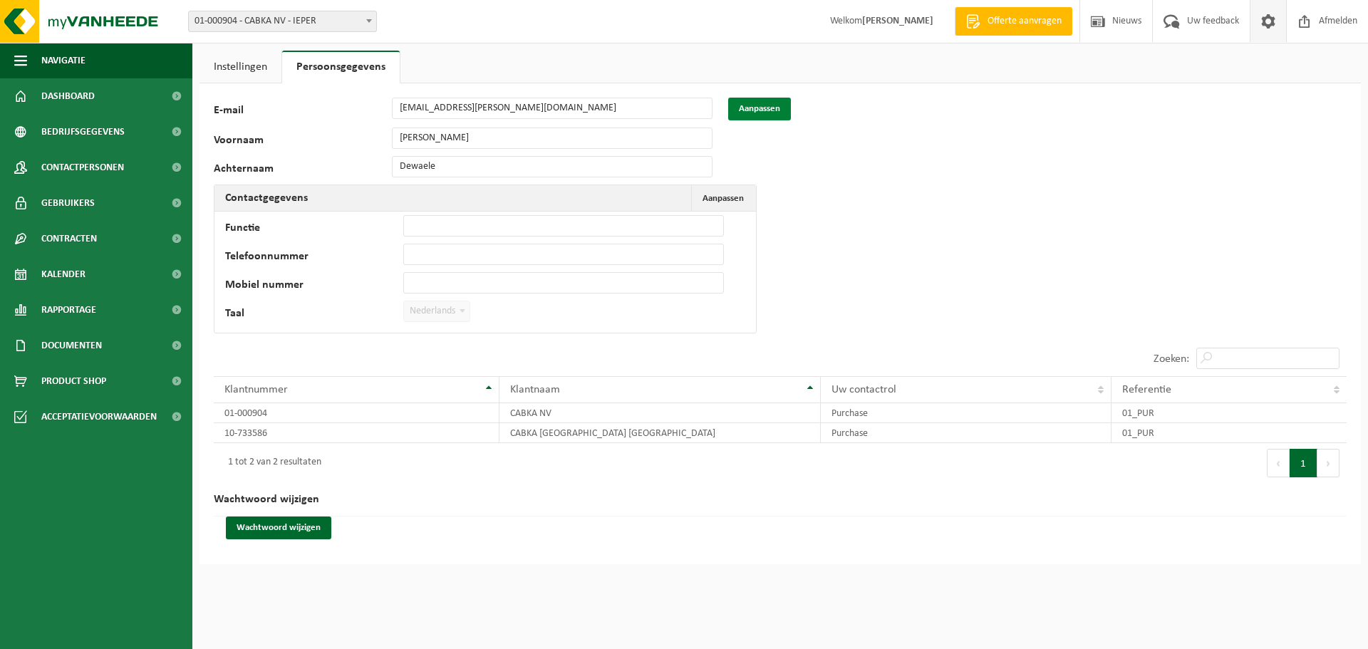
click at [734, 111] on button "Aanpassen" at bounding box center [759, 109] width 63 height 23
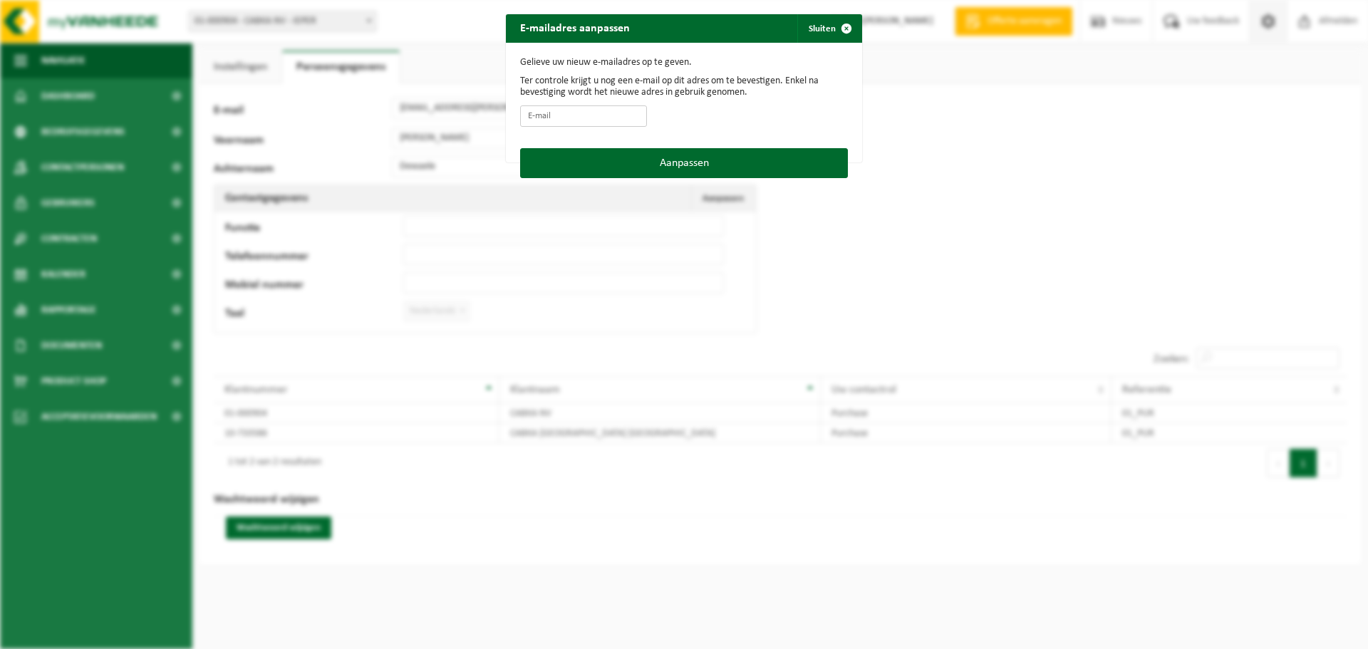
click at [542, 123] on input "E-mail" at bounding box center [583, 115] width 127 height 21
type input "kristof.dewaele@cabka.com"
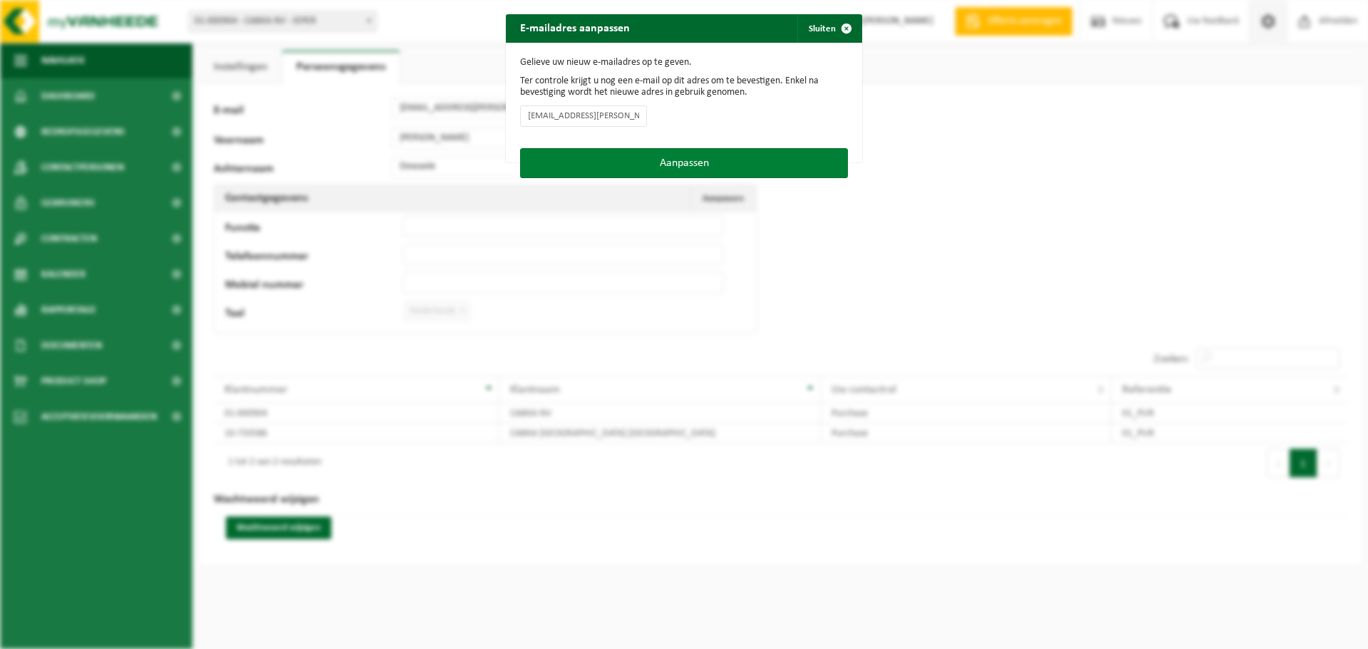
click at [638, 170] on button "Aanpassen" at bounding box center [684, 163] width 328 height 30
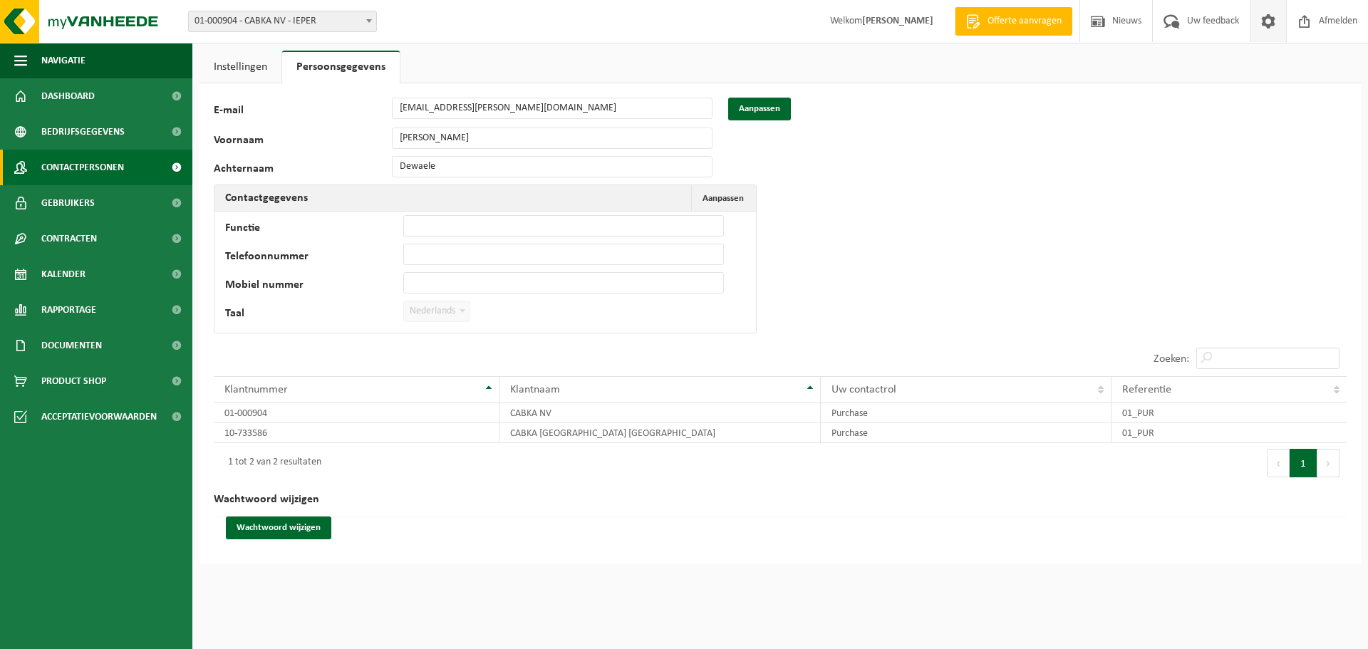
click at [91, 172] on span "Contactpersonen" at bounding box center [82, 168] width 83 height 36
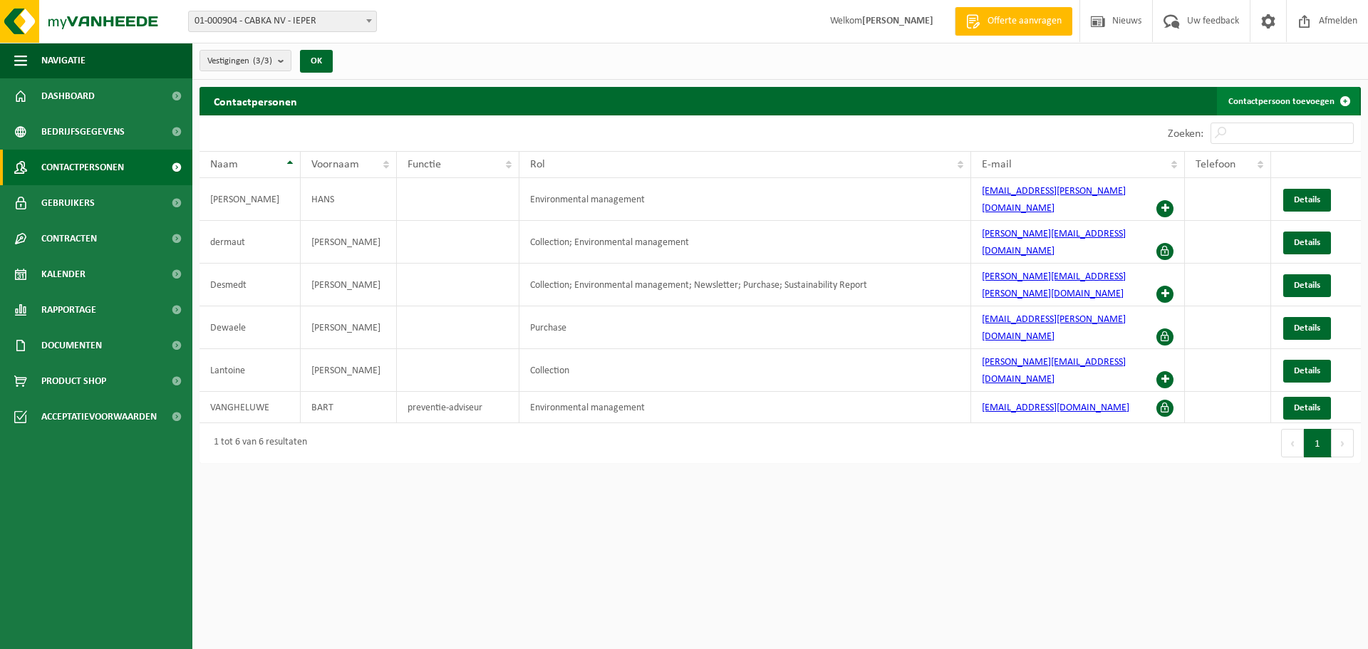
click at [1291, 89] on link "Contactpersoon toevoegen" at bounding box center [1288, 101] width 143 height 29
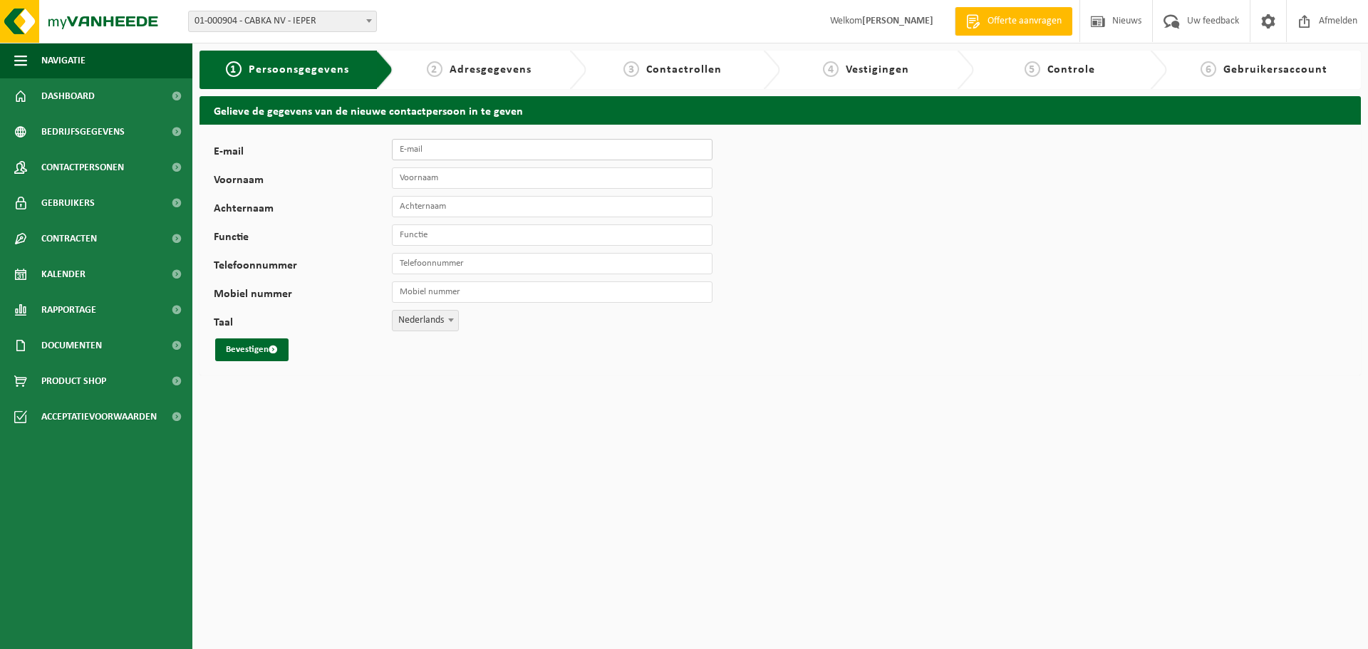
click at [429, 147] on input "E-mail" at bounding box center [552, 149] width 321 height 21
type input "[PERSON_NAME][EMAIL_ADDRESS][DOMAIN_NAME]"
click at [429, 172] on input "Voornaam" at bounding box center [552, 177] width 321 height 21
type input "Joachim"
click at [452, 208] on input "Achternaam" at bounding box center [552, 206] width 321 height 21
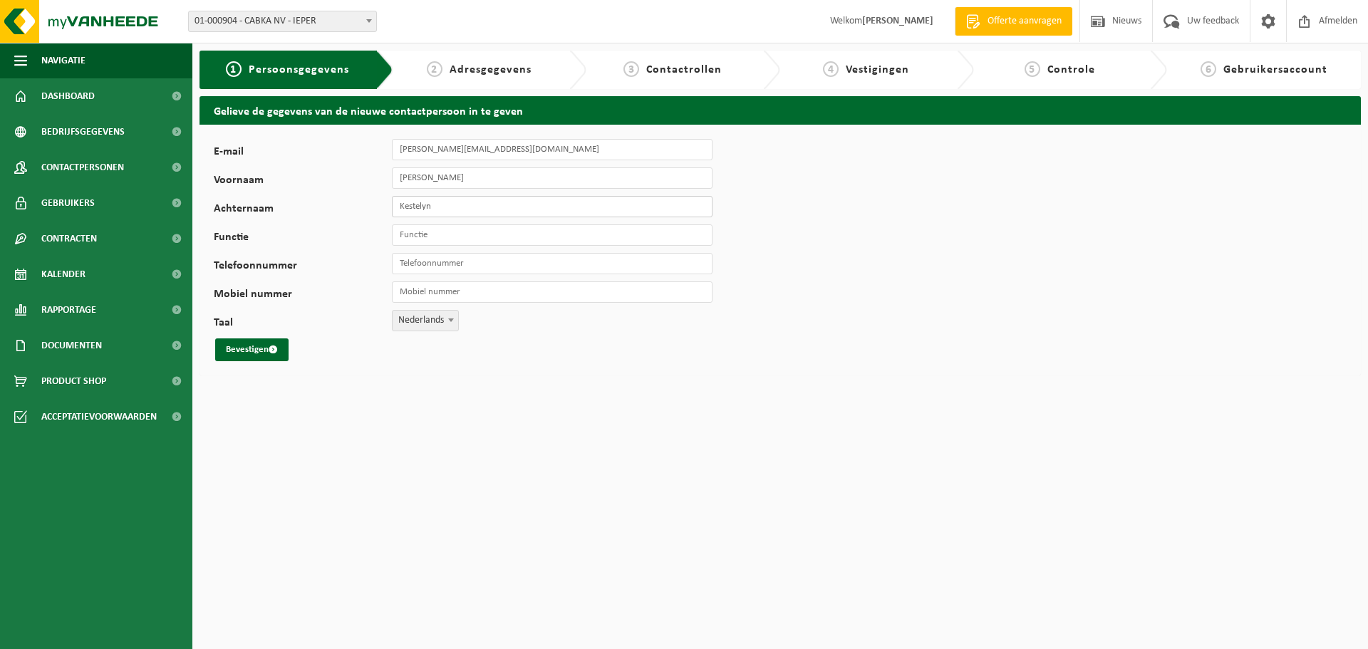
type input "Kestelyn"
click at [430, 237] on input "Functie" at bounding box center [552, 234] width 321 height 21
type input "Purchase Administrator"
click at [428, 259] on input "Telefoonnummer" at bounding box center [552, 263] width 321 height 21
drag, startPoint x: 440, startPoint y: 270, endPoint x: 321, endPoint y: 268, distance: 119.7
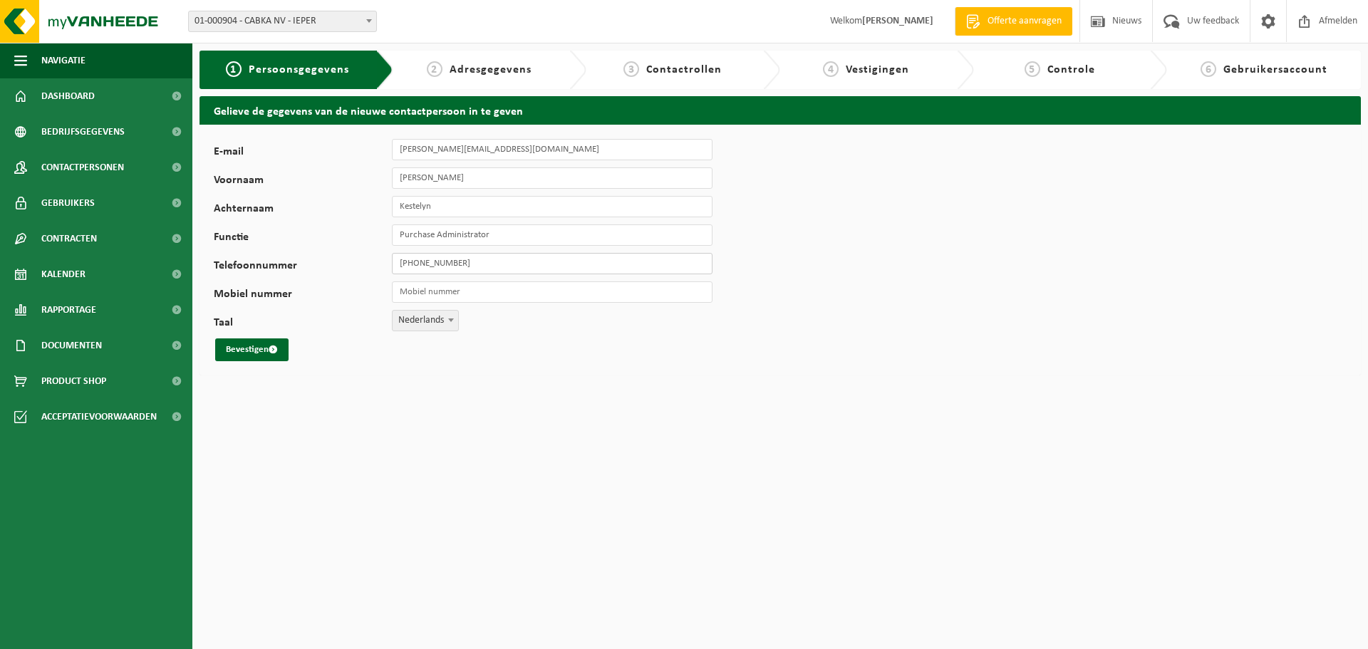
click at [326, 268] on div "Telefoonnummer +32 498 97 63 53" at bounding box center [470, 263] width 513 height 21
type input "[PHONE_NUMBER]"
click at [237, 274] on div "E-mail joachim.kestelyn@cabka.com Voornaam Joachim Achternaam Kestelyn Functie …" at bounding box center [445, 250] width 463 height 222
paste input "[PHONE_NUMBER]"
type input "[PHONE_NUMBER]"
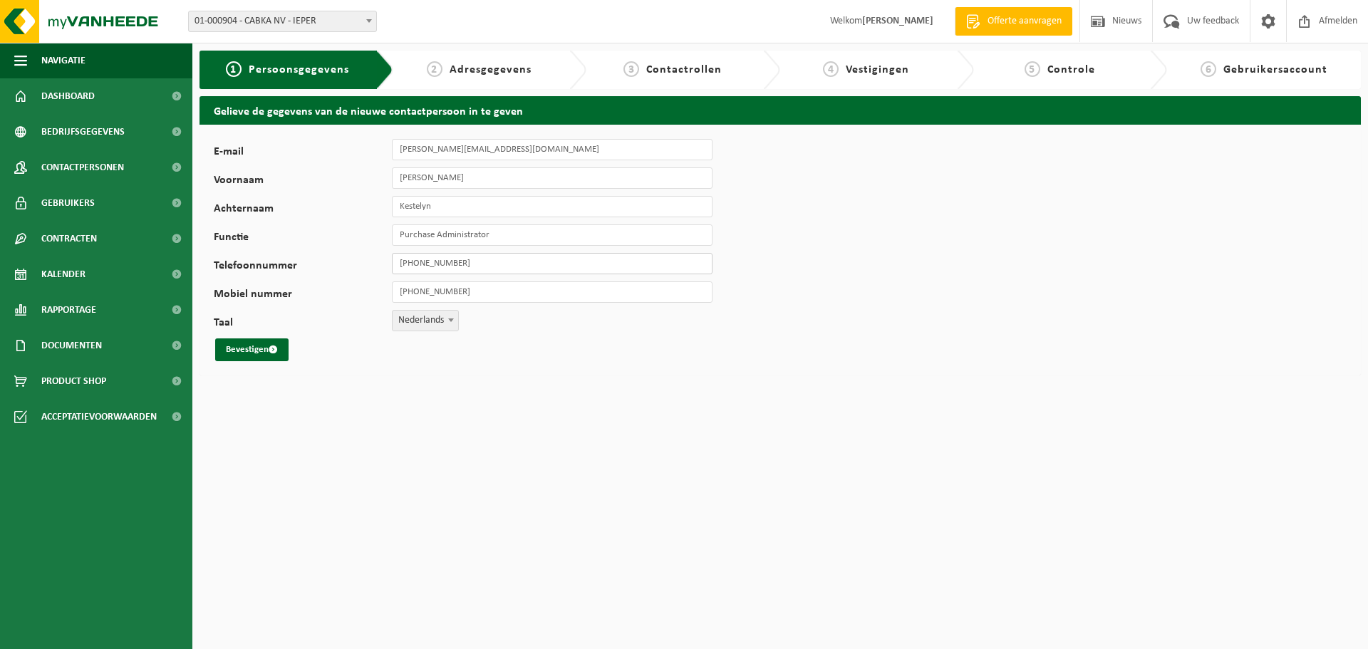
drag, startPoint x: 480, startPoint y: 265, endPoint x: 233, endPoint y: 264, distance: 246.5
click at [233, 264] on div "Telefoonnummer +32 498 97 63 53" at bounding box center [470, 263] width 513 height 21
type input "[PHONE_NUMBER]"
click at [234, 351] on button "Bevestigen" at bounding box center [251, 349] width 73 height 23
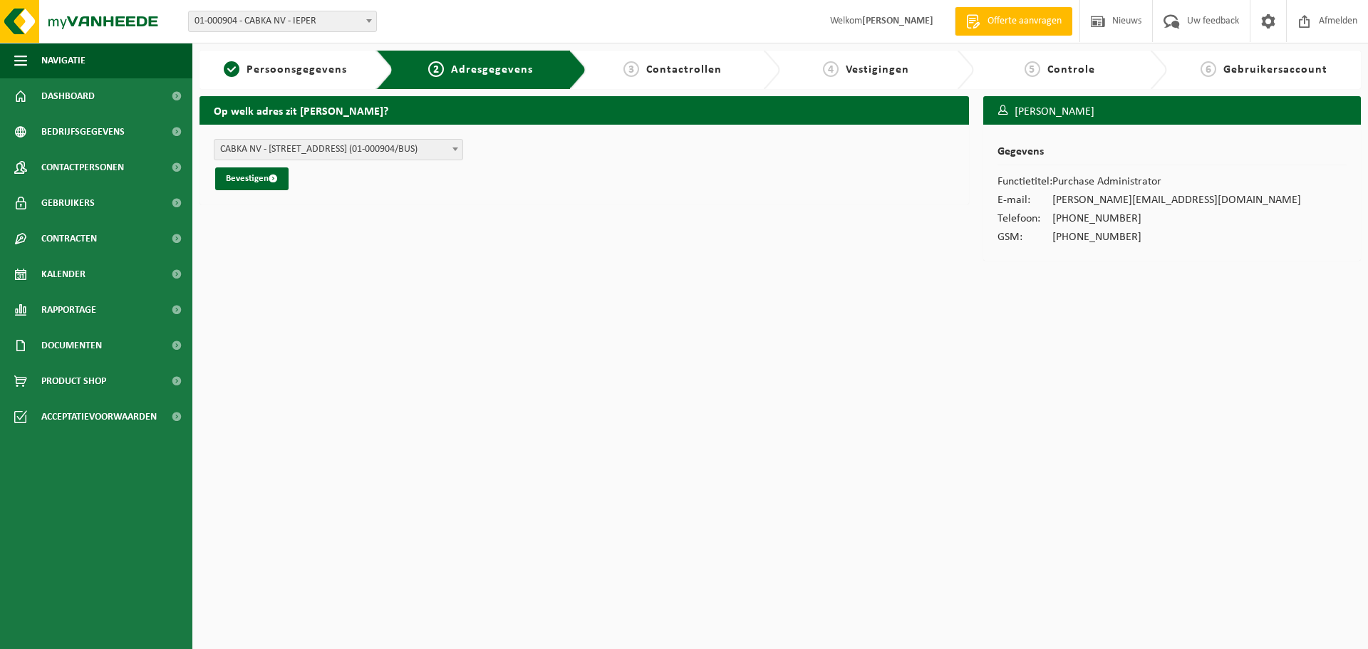
click at [454, 152] on span at bounding box center [455, 149] width 14 height 19
click at [454, 147] on b at bounding box center [455, 149] width 6 height 4
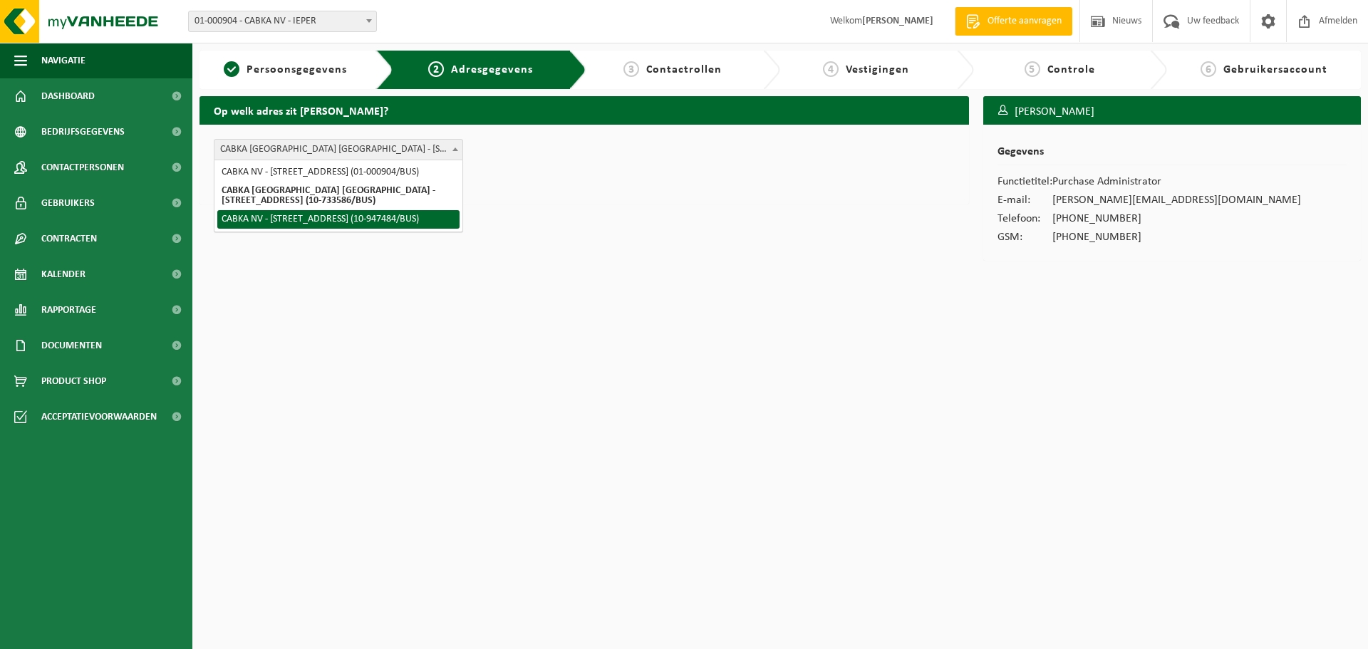
select select "555273"
click at [452, 150] on b at bounding box center [455, 149] width 6 height 4
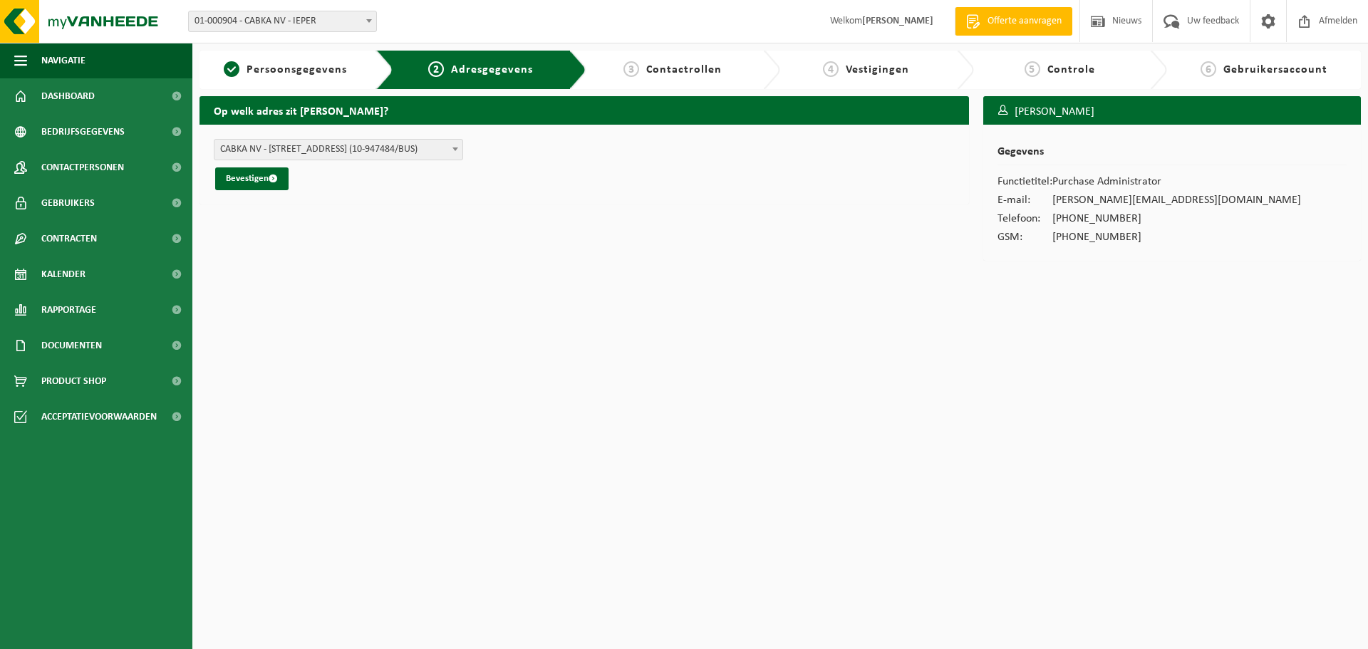
click at [576, 229] on div "Op welk adres zit [PERSON_NAME]? [GEOGRAPHIC_DATA] - [STREET_ADDRESS] (01-00090…" at bounding box center [584, 182] width 784 height 172
click at [260, 177] on button "Bevestigen" at bounding box center [251, 178] width 73 height 23
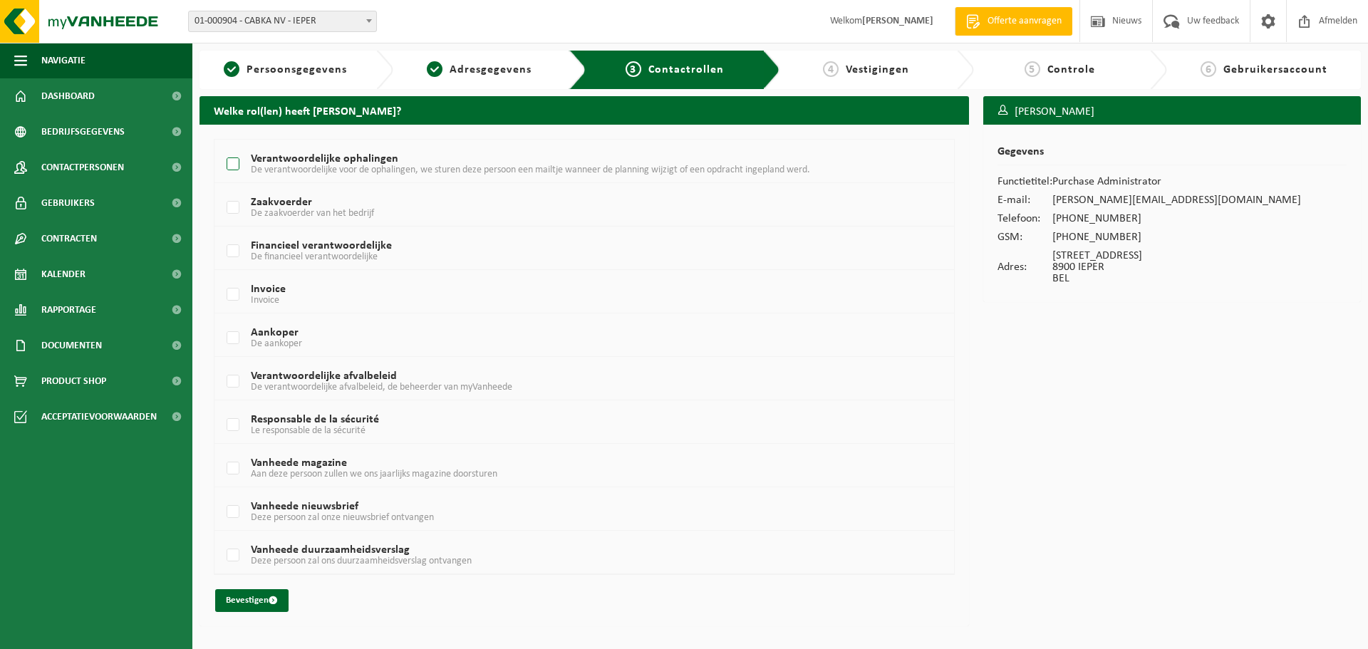
click at [366, 169] on span "De verantwoordelijke voor de ophalingen, we sturen deze persoon een mailtje wan…" at bounding box center [530, 170] width 559 height 11
click at [222, 147] on input "Verantwoordelijke ophalingen De verantwoordelijke voor de ophalingen, we sturen…" at bounding box center [221, 146] width 1 height 1
checkbox input "true"
click at [247, 599] on button "Bevestigen" at bounding box center [251, 600] width 73 height 23
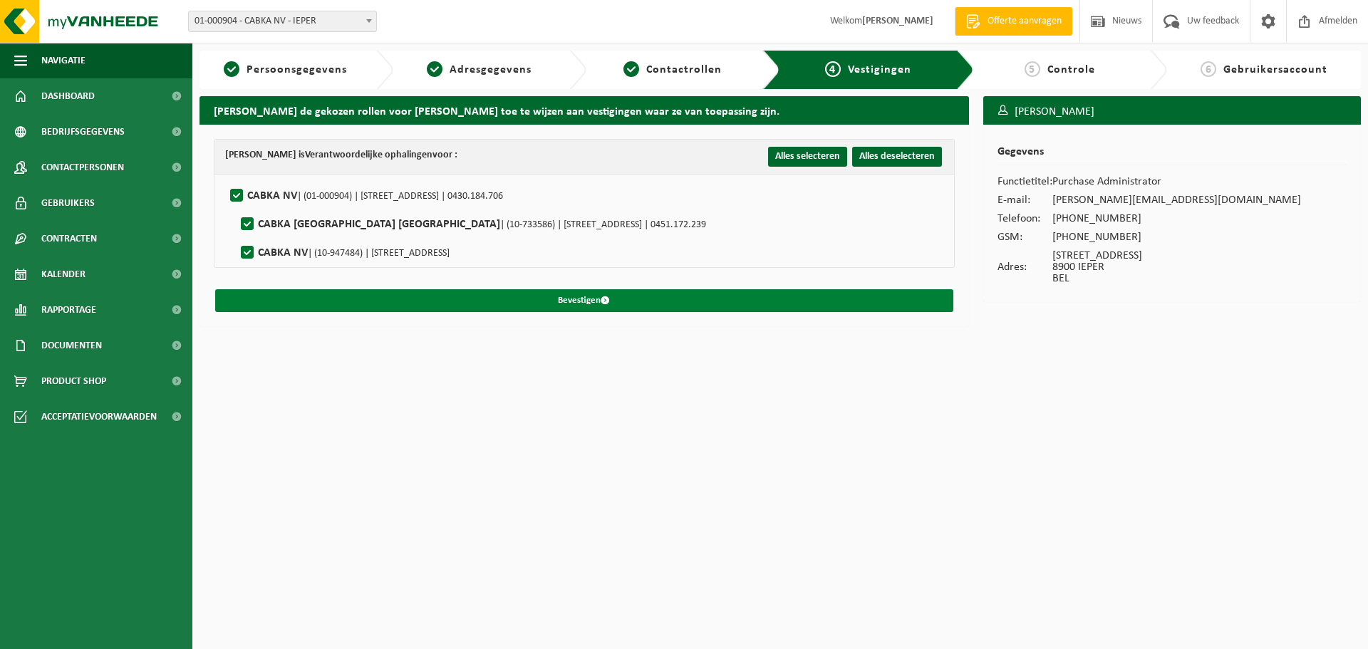
click at [606, 297] on span "submit" at bounding box center [605, 300] width 9 height 9
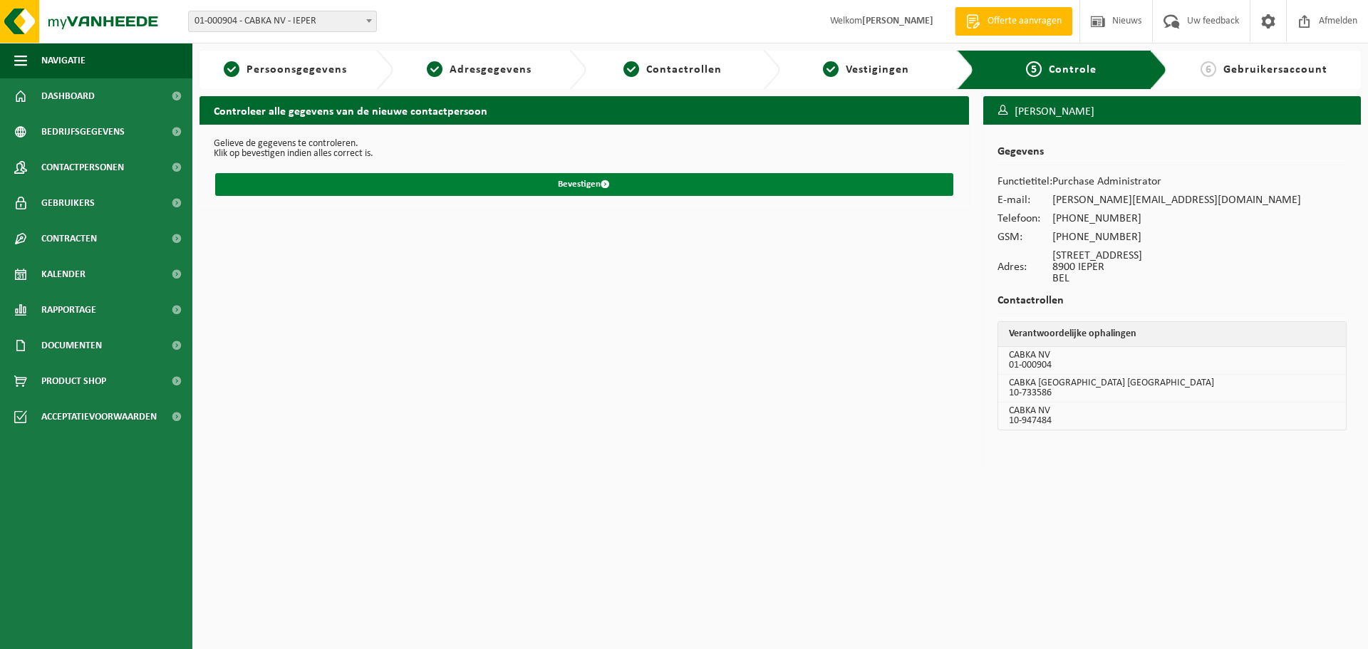
click at [556, 185] on button "Bevestigen" at bounding box center [584, 184] width 738 height 23
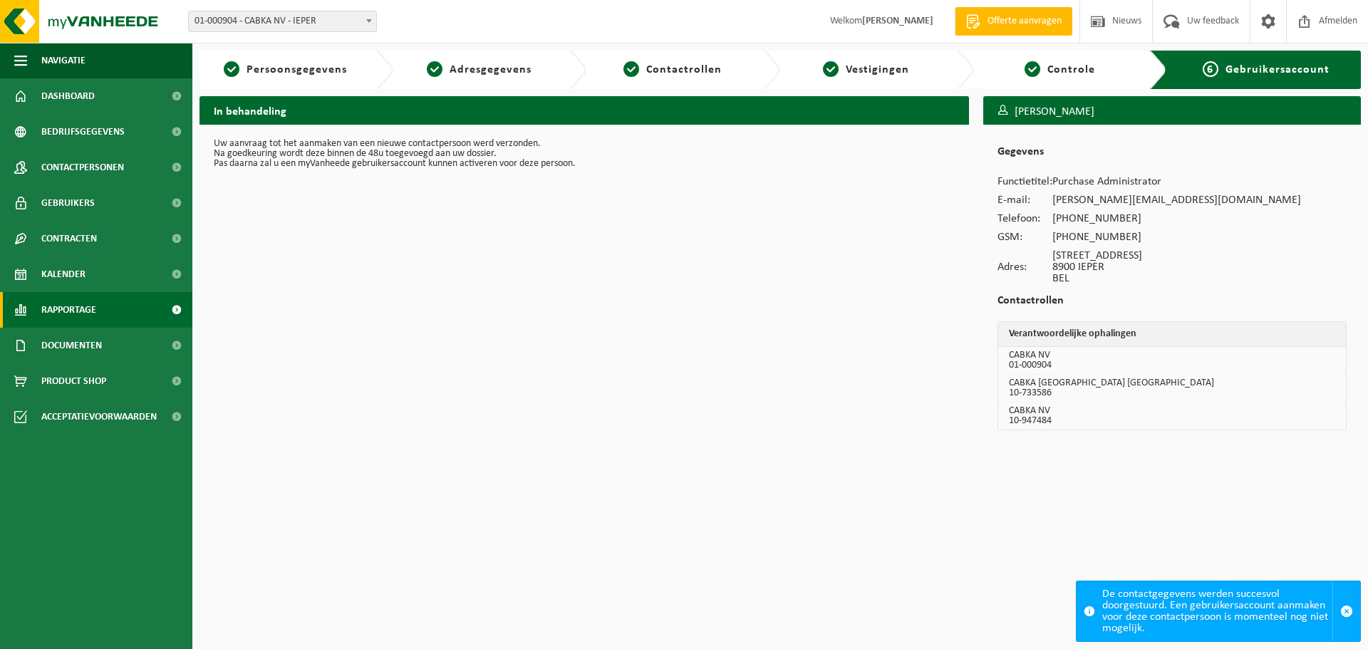
click at [167, 314] on span at bounding box center [176, 310] width 32 height 36
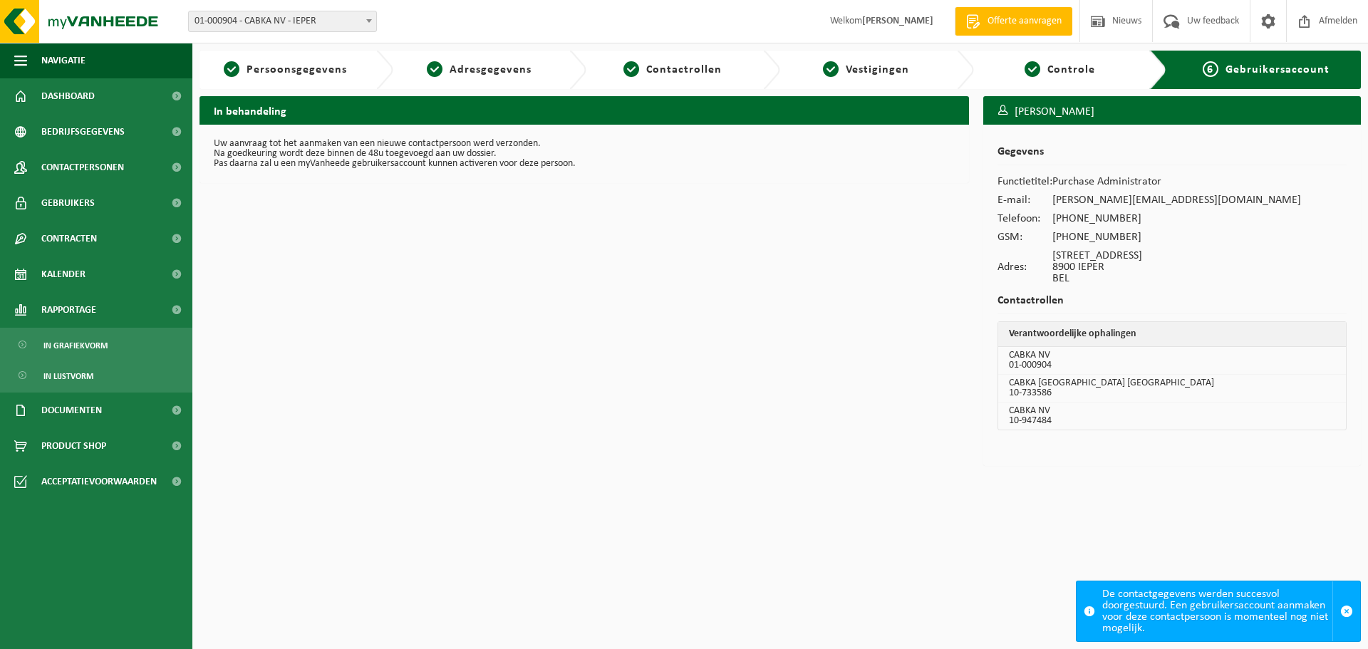
click at [343, 21] on span "01-000904 - CABKA NV - IEPER" at bounding box center [282, 21] width 187 height 20
click at [102, 366] on link "In lijstvorm" at bounding box center [96, 375] width 185 height 27
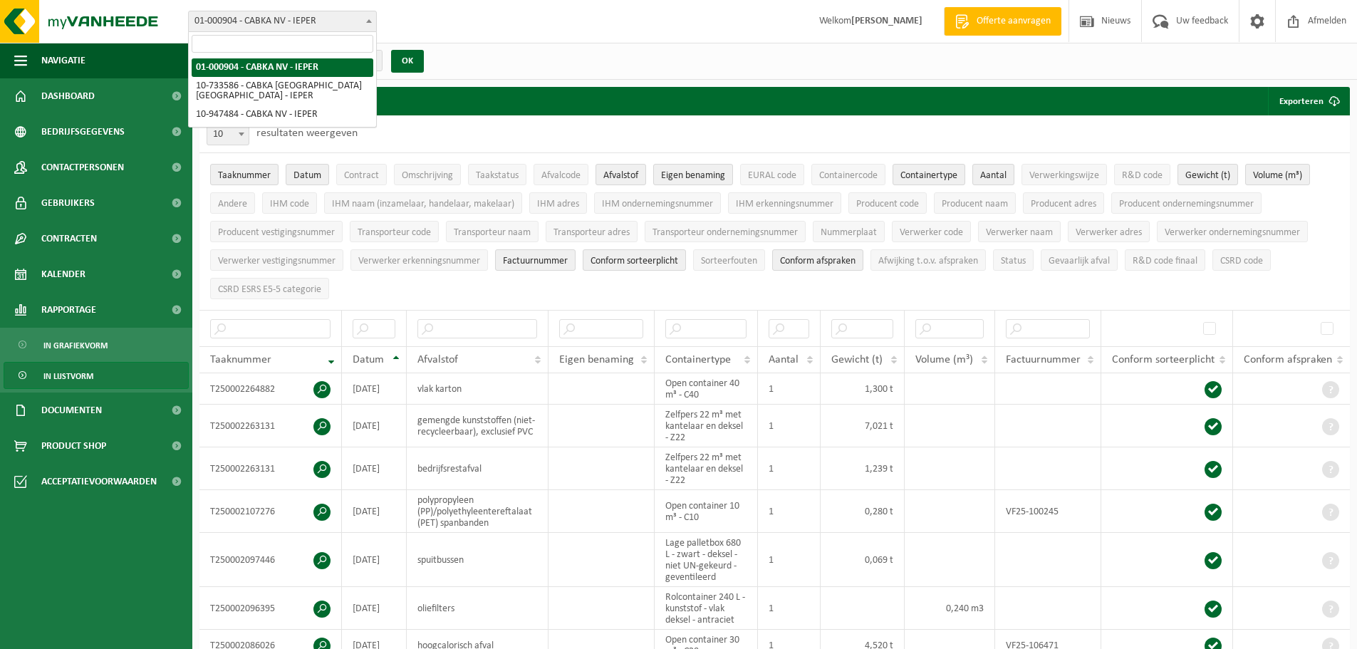
click at [346, 29] on span "01-000904 - CABKA NV - IEPER" at bounding box center [282, 21] width 187 height 20
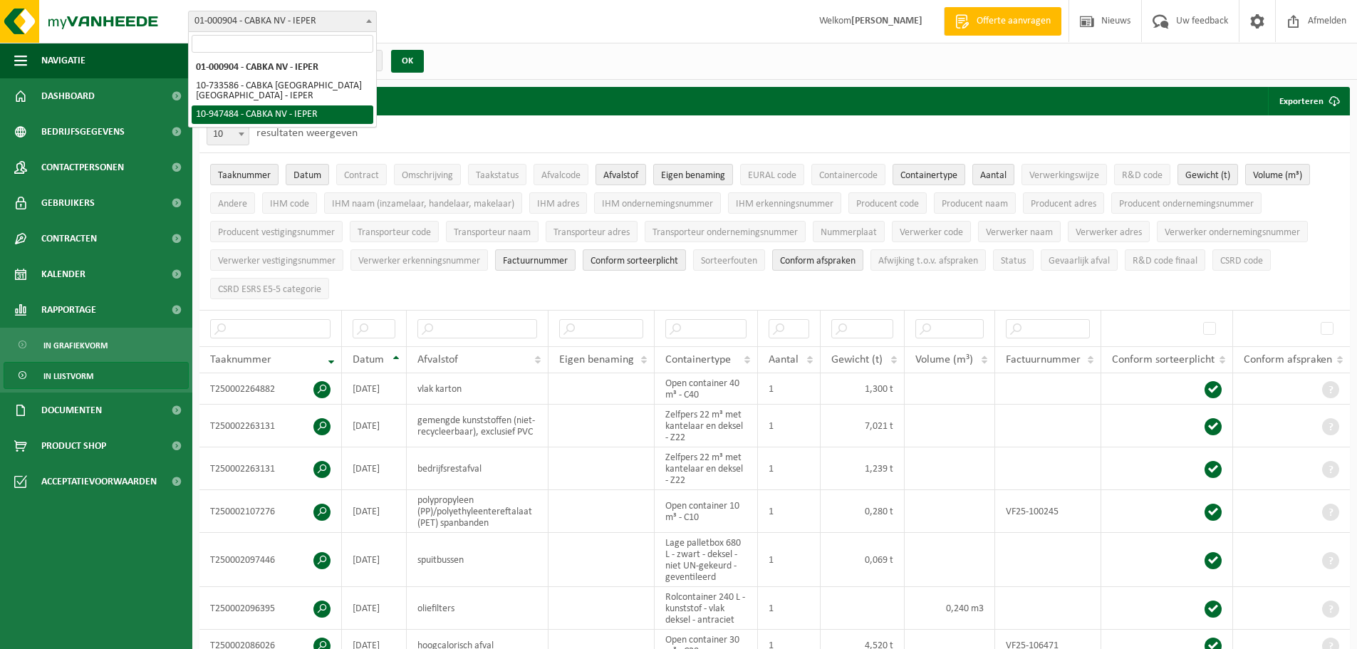
select select "142193"
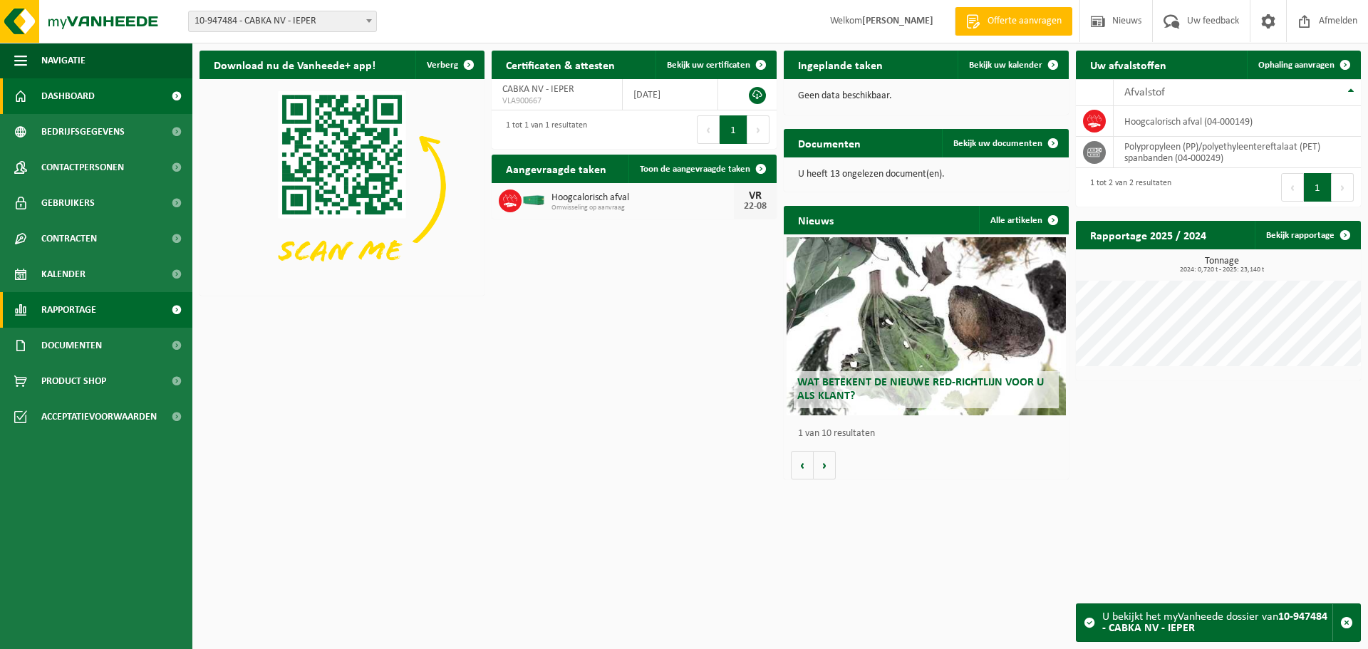
click at [171, 304] on span at bounding box center [176, 310] width 32 height 36
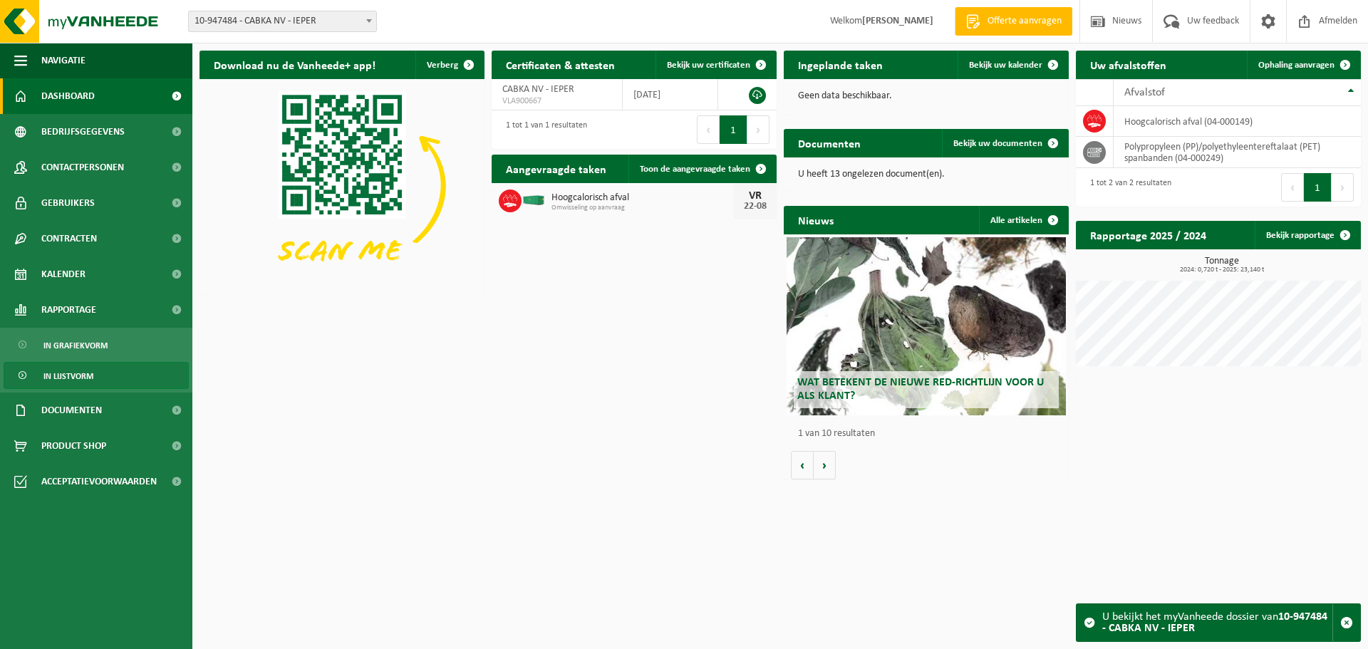
click at [90, 376] on span "In lijstvorm" at bounding box center [68, 376] width 50 height 27
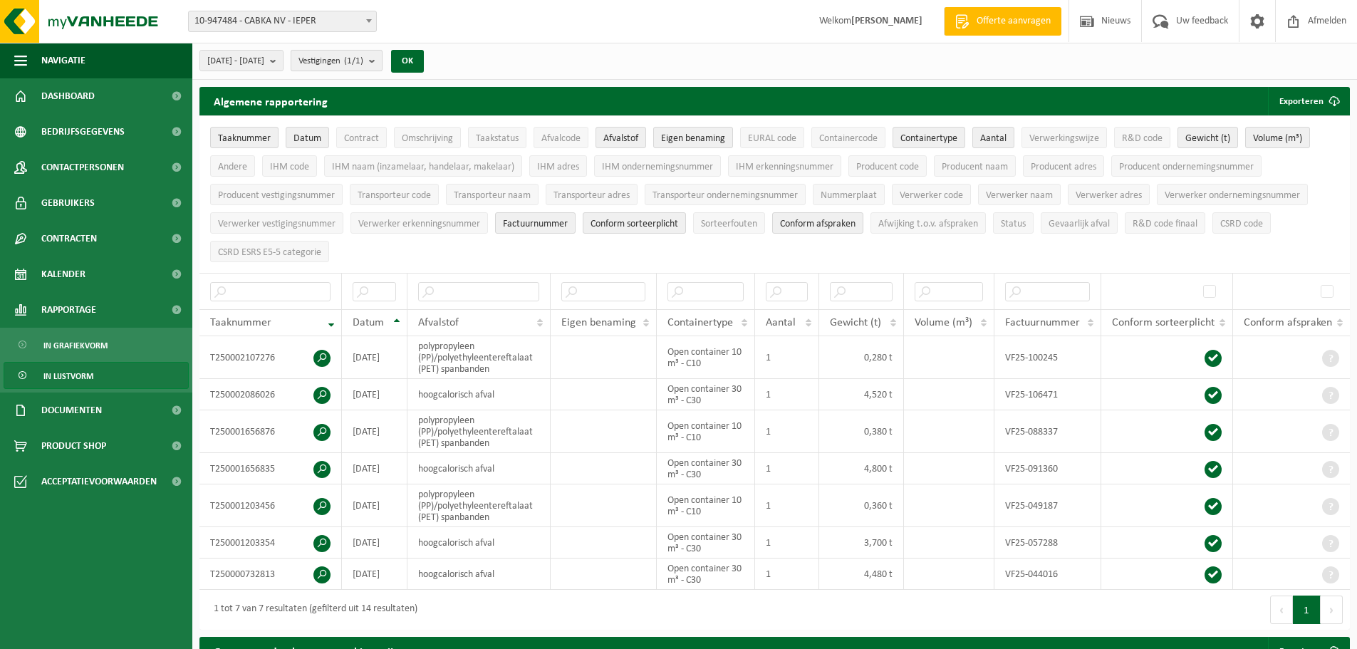
click at [382, 60] on b "submit" at bounding box center [375, 61] width 13 height 20
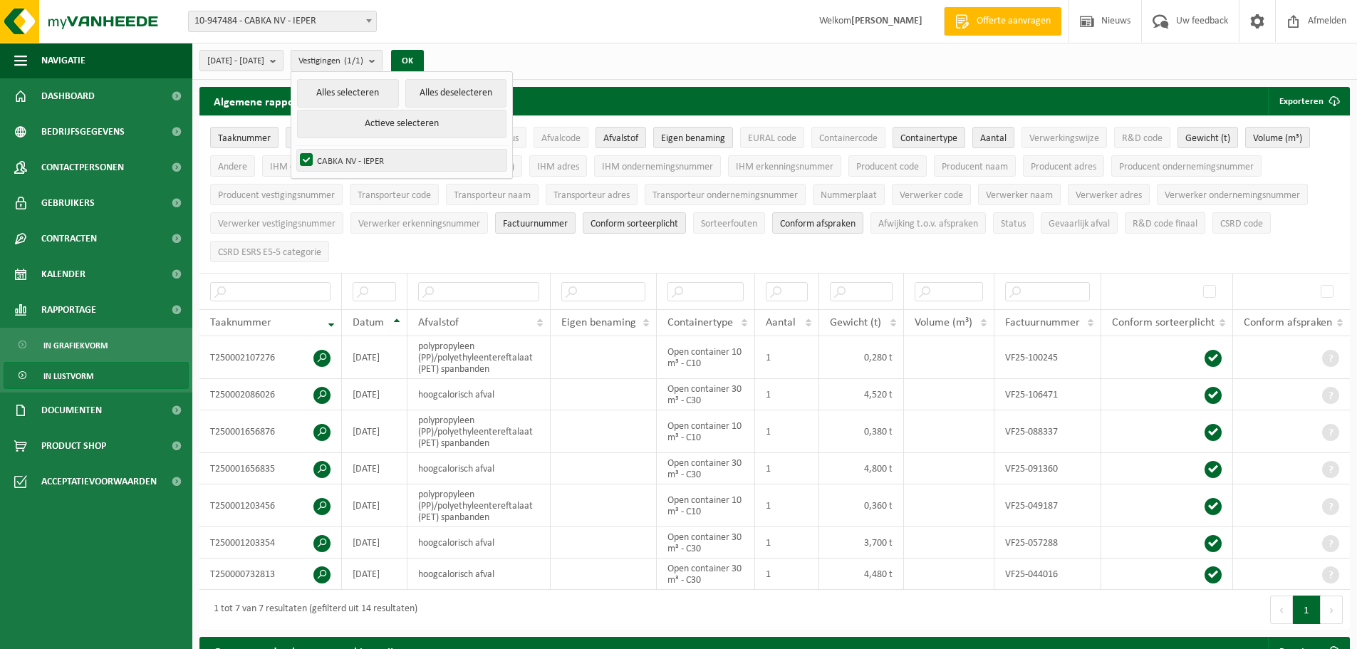
click at [419, 164] on label "CABKA NV - IEPER" at bounding box center [401, 160] width 209 height 21
click at [295, 150] on input "CABKA NV - IEPER" at bounding box center [294, 149] width 1 height 1
click at [419, 164] on label "CABKA NV - IEPER" at bounding box center [401, 160] width 209 height 21
click at [295, 150] on input "CABKA NV - IEPER" at bounding box center [294, 149] width 1 height 1
checkbox input "true"
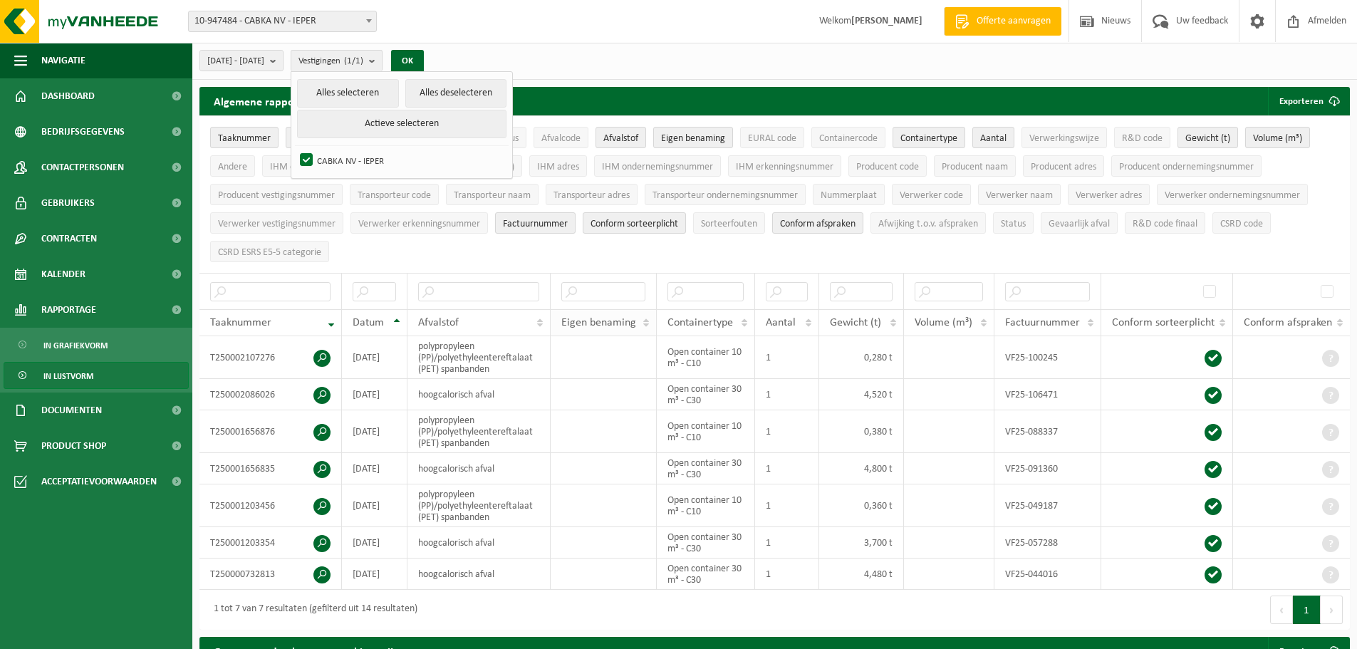
click at [574, 325] on th "Eigen benaming" at bounding box center [604, 322] width 107 height 27
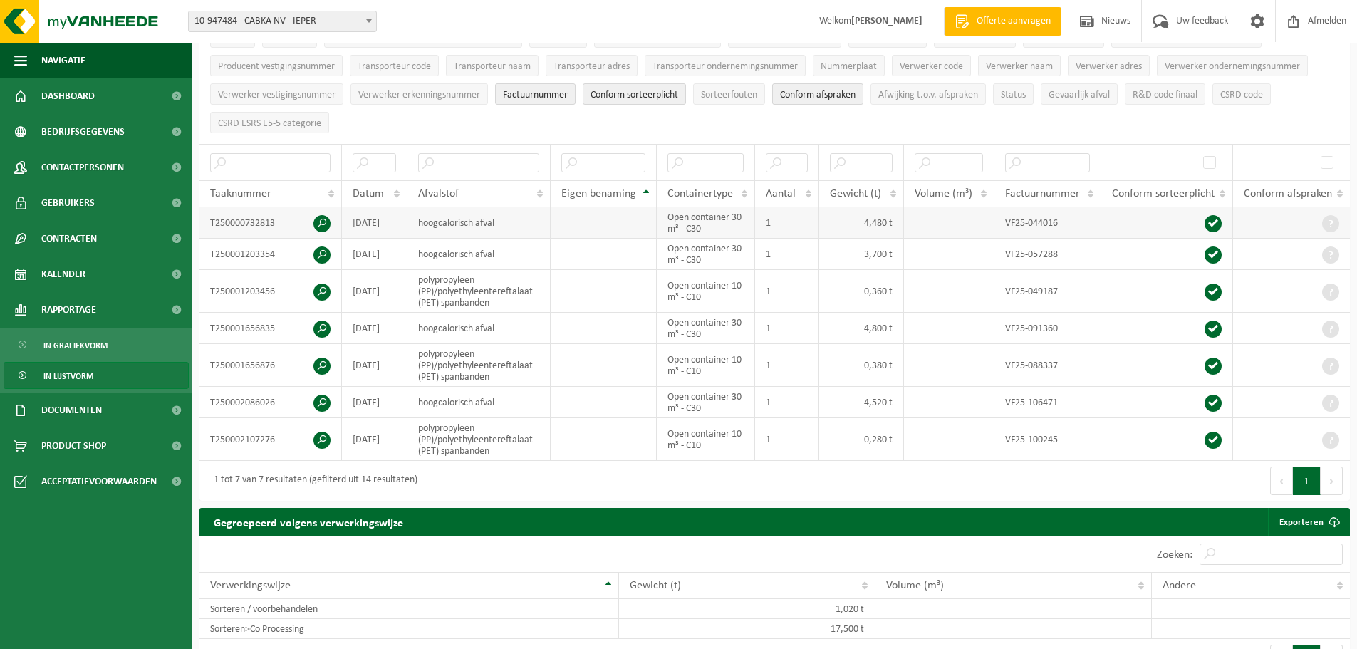
scroll to position [143, 0]
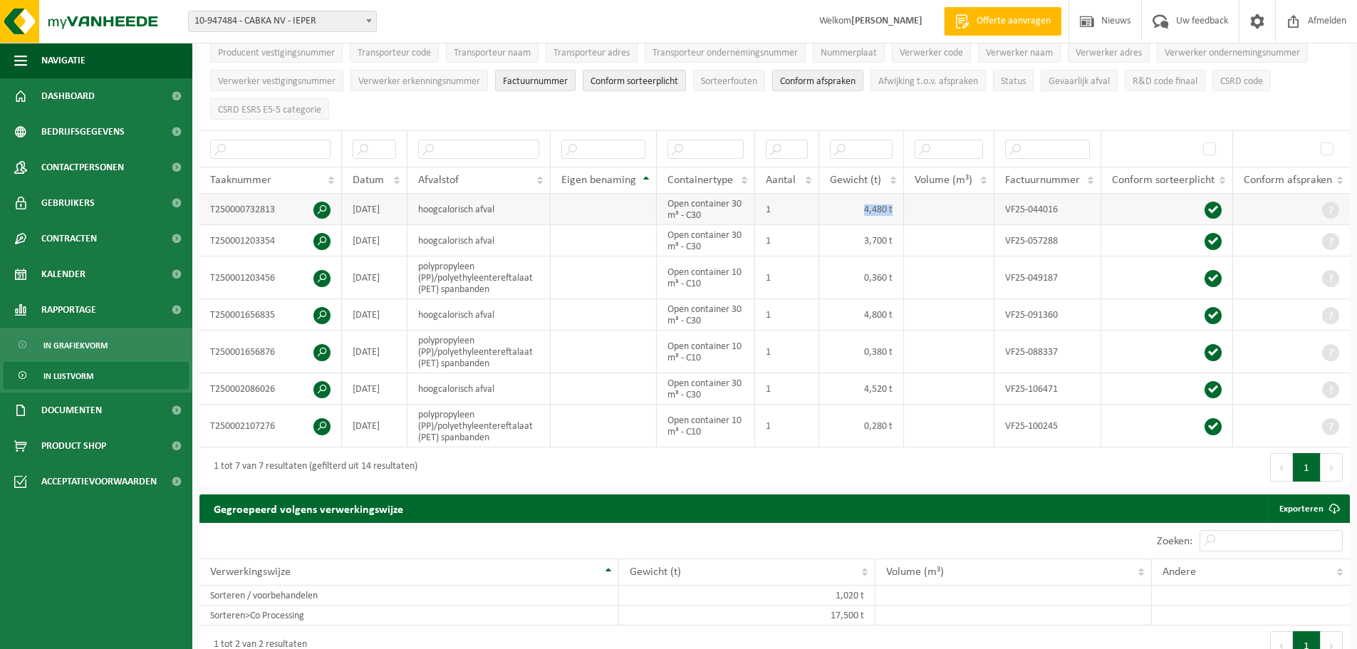
drag, startPoint x: 886, startPoint y: 206, endPoint x: 911, endPoint y: 205, distance: 24.2
click at [911, 205] on tr "T250000732813 2025-03-14 hoogcalorisch afval Open container 30 m³ - C30 1 4,480…" at bounding box center [775, 209] width 1151 height 31
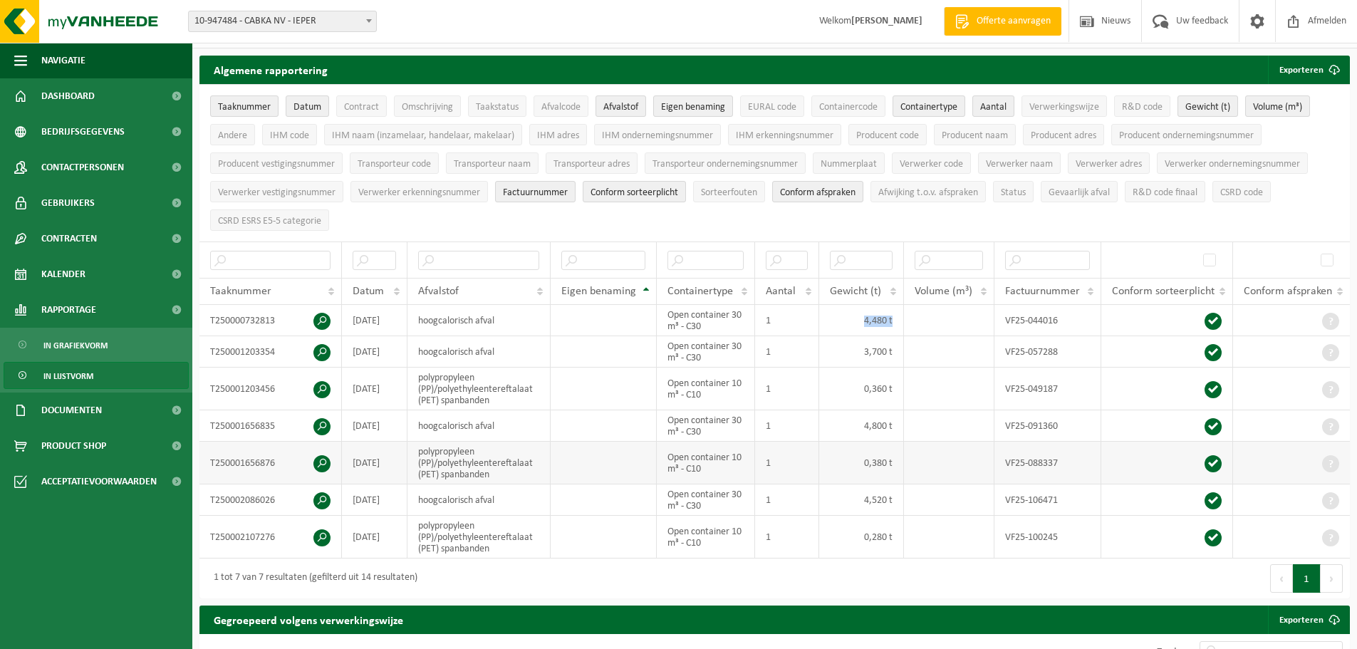
scroll to position [0, 0]
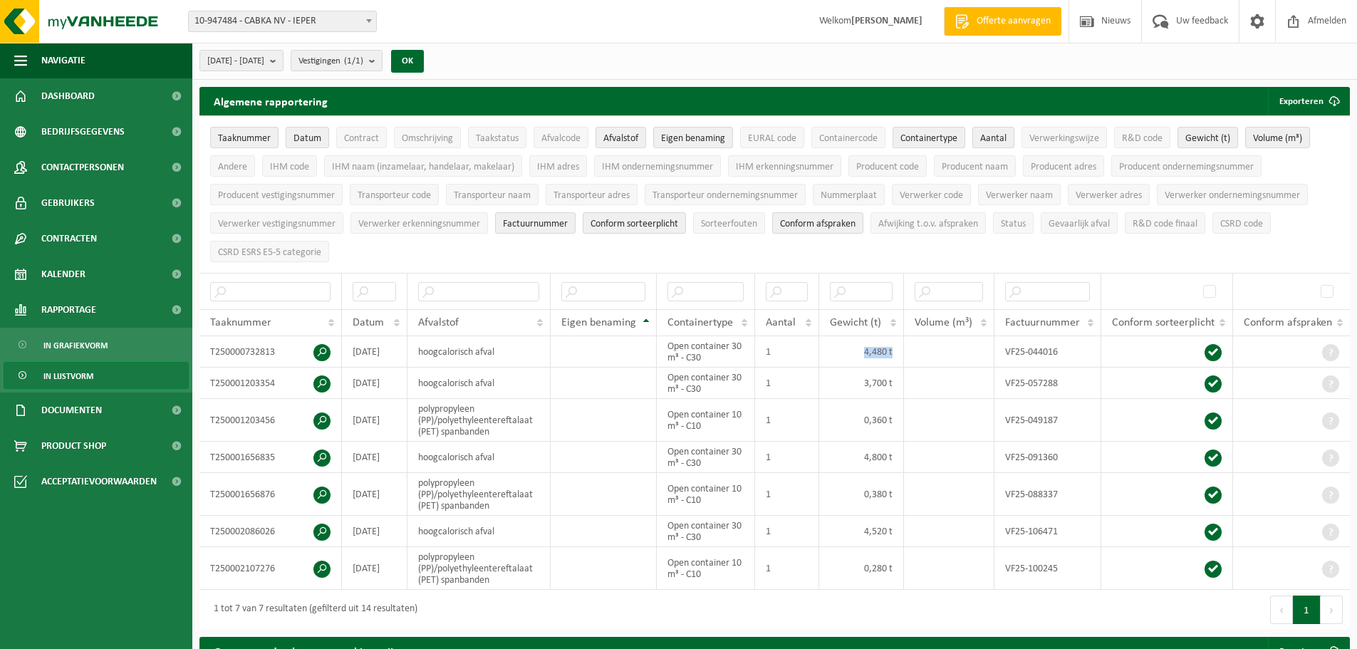
click at [718, 249] on ul "Taaknummer Datum Contract Omschrijving Taakstatus Afvalcode Afvalstof Eigen ben…" at bounding box center [775, 194] width 1151 height 157
click at [1305, 20] on span "Afmelden" at bounding box center [1328, 21] width 46 height 42
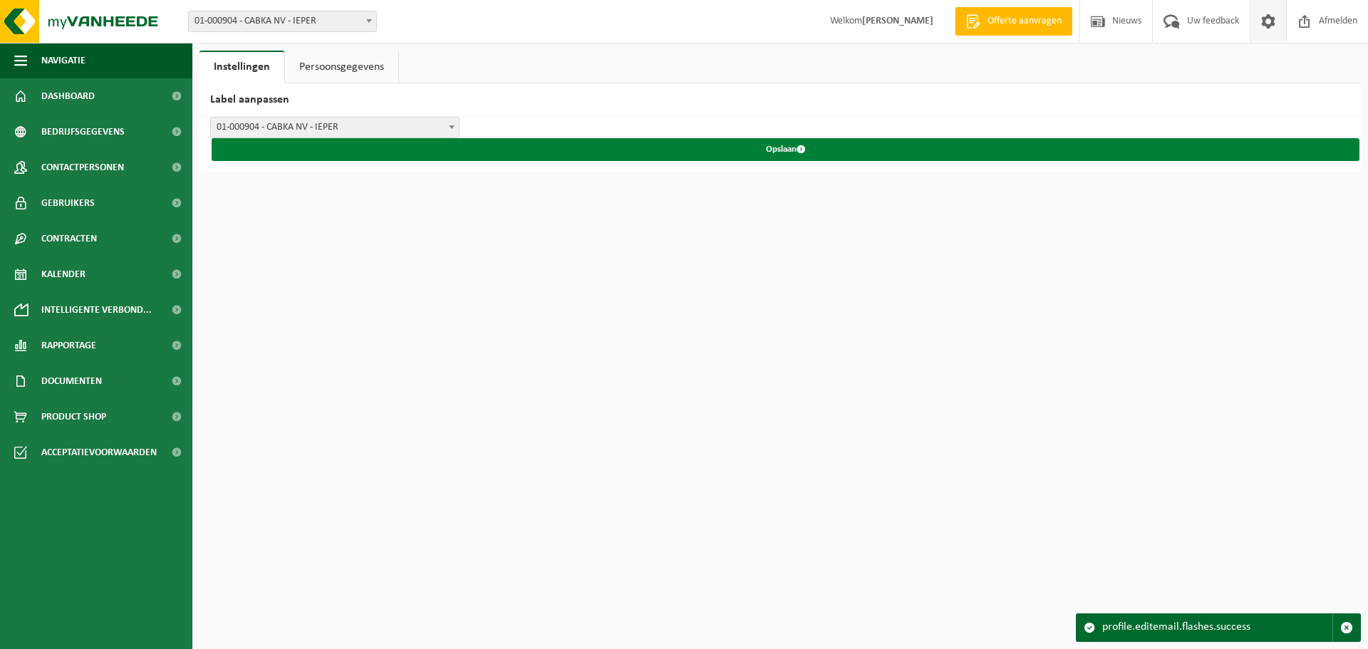
click at [793, 145] on button "Opslaan" at bounding box center [786, 149] width 1148 height 23
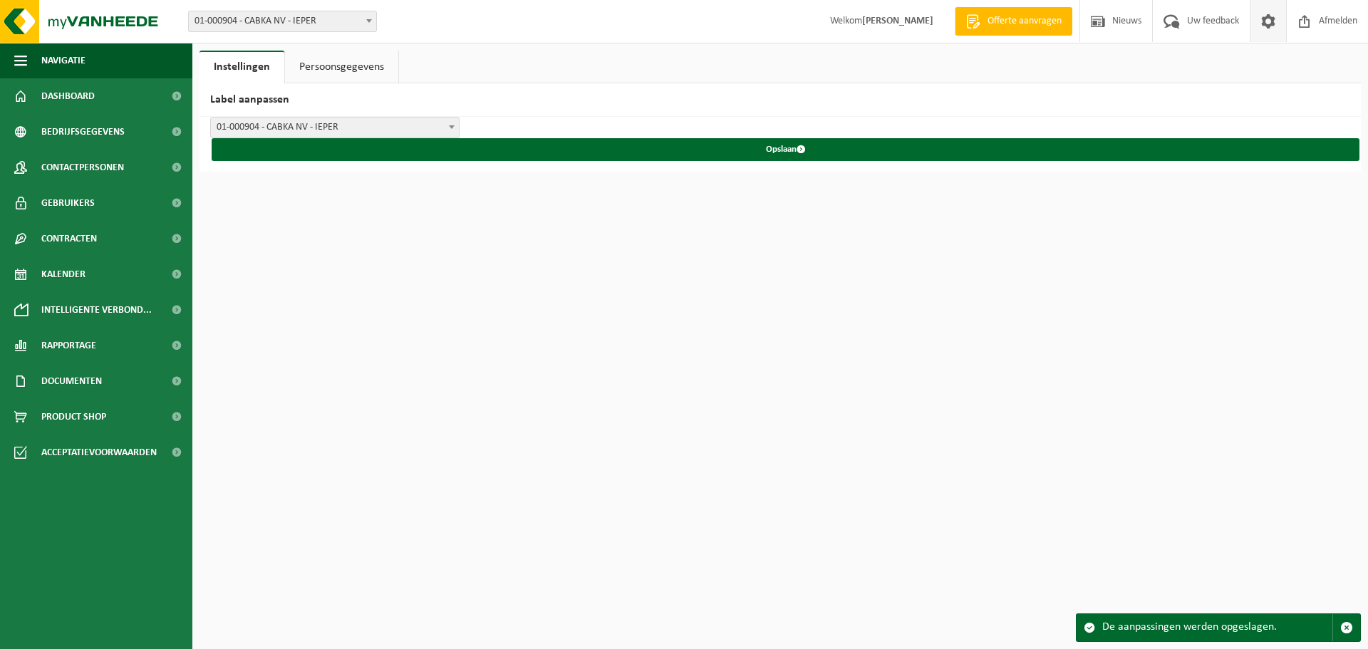
click at [341, 76] on link "Persoonsgegevens" at bounding box center [341, 67] width 113 height 33
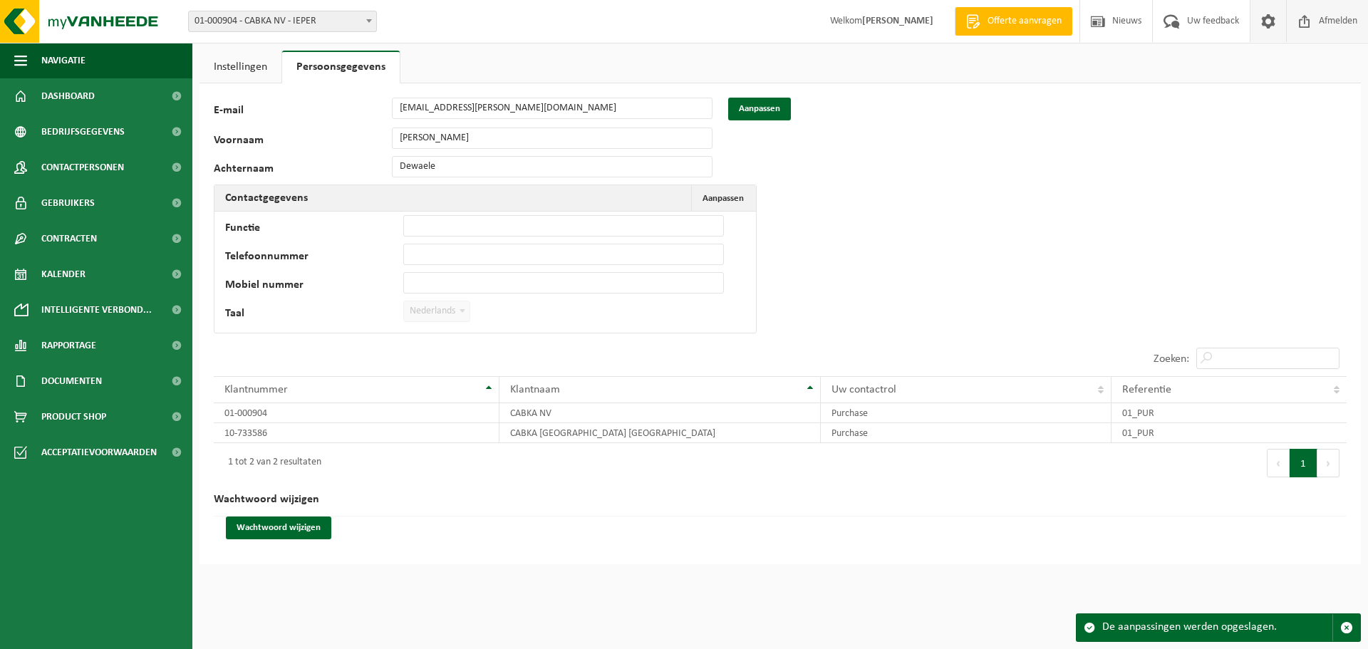
click at [1327, 19] on span "Afmelden" at bounding box center [1338, 21] width 46 height 42
